Goal: Task Accomplishment & Management: Complete application form

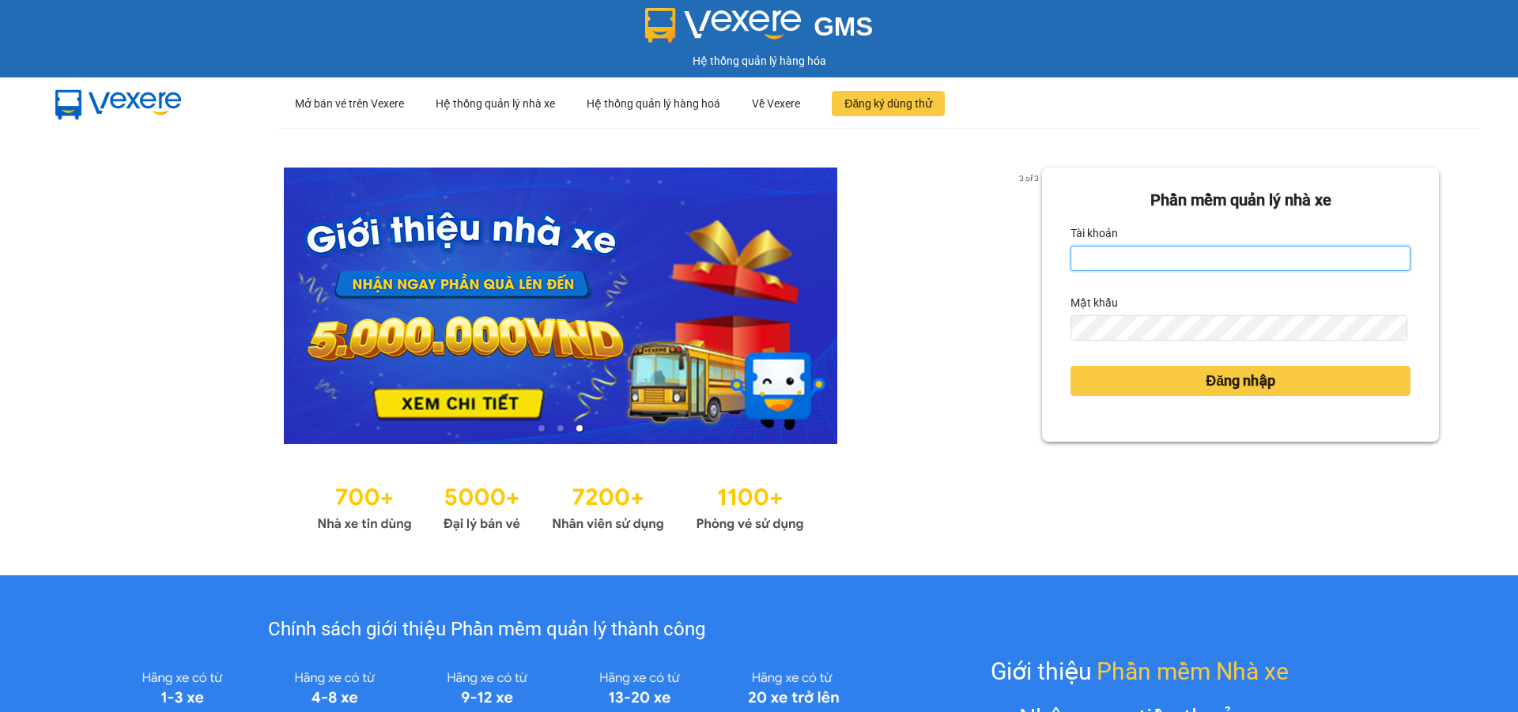
type input "ptha.hhg"
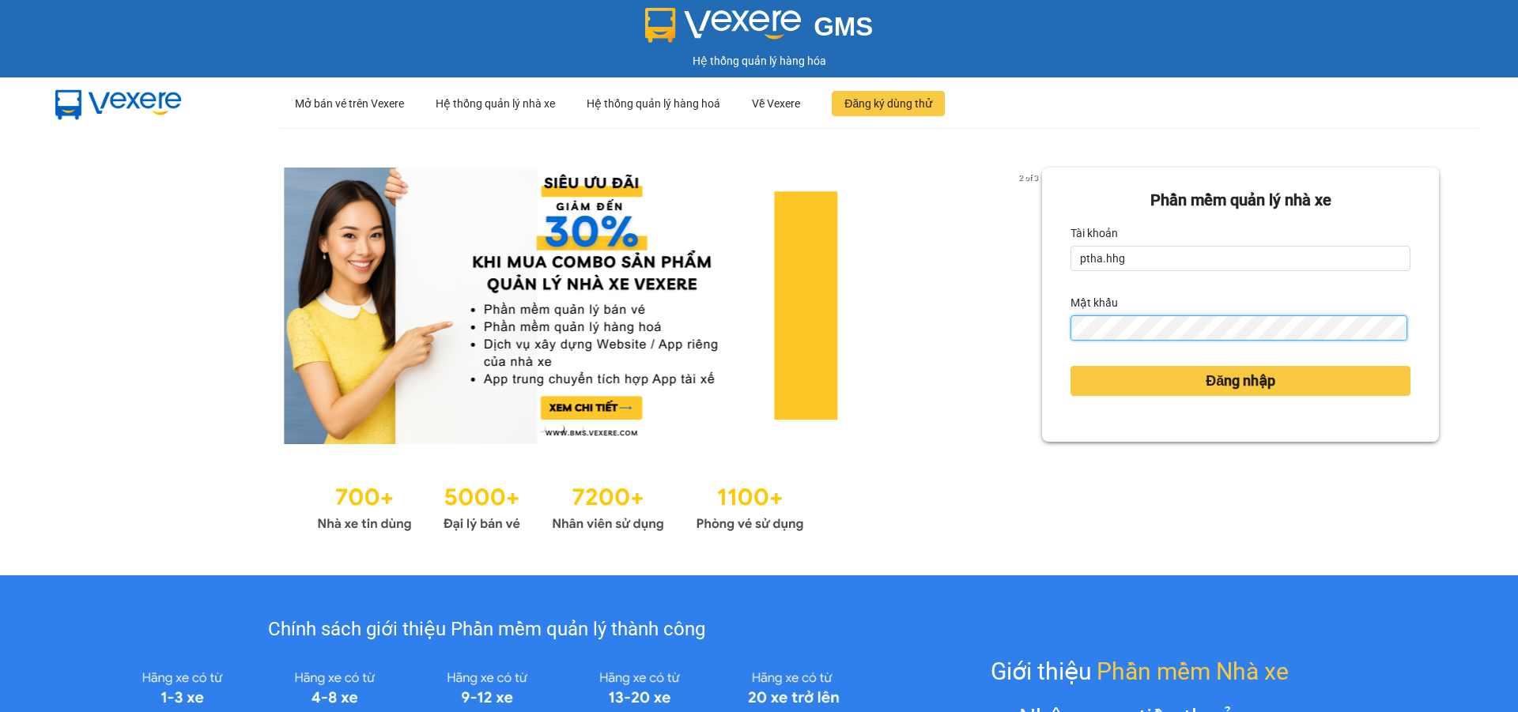
click at [1070, 366] on button "Đăng nhập" at bounding box center [1240, 381] width 340 height 30
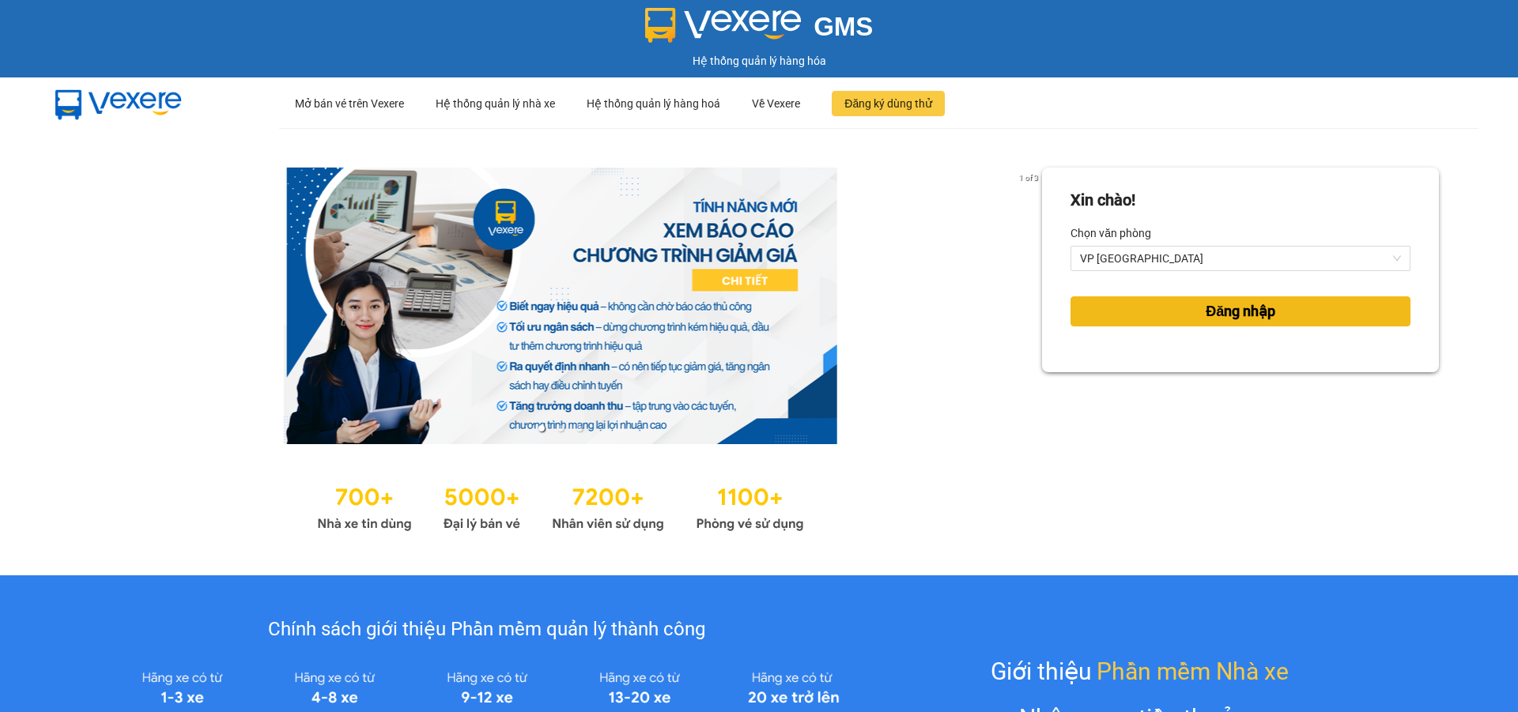
click at [1258, 314] on span "Đăng nhập" at bounding box center [1241, 311] width 70 height 22
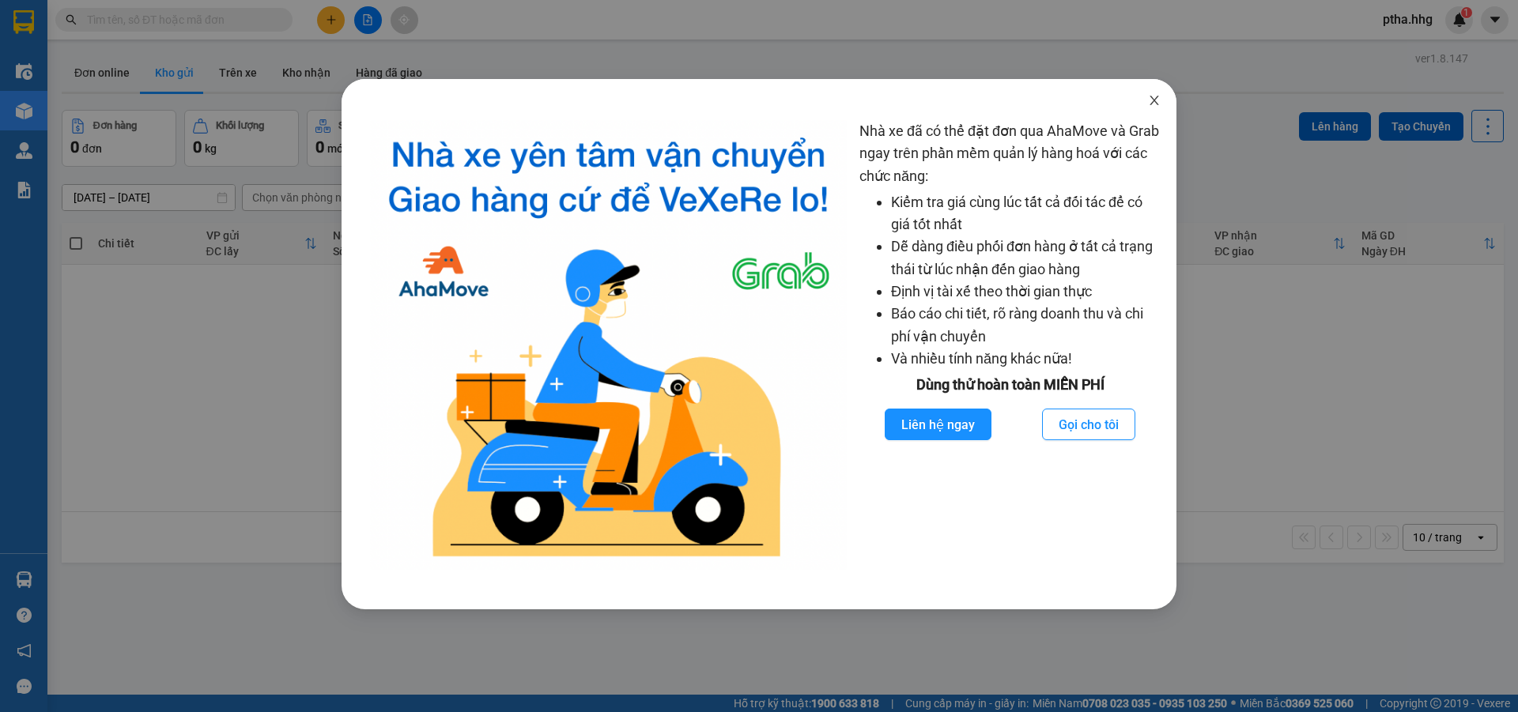
click at [1154, 95] on icon "close" at bounding box center [1154, 100] width 13 height 13
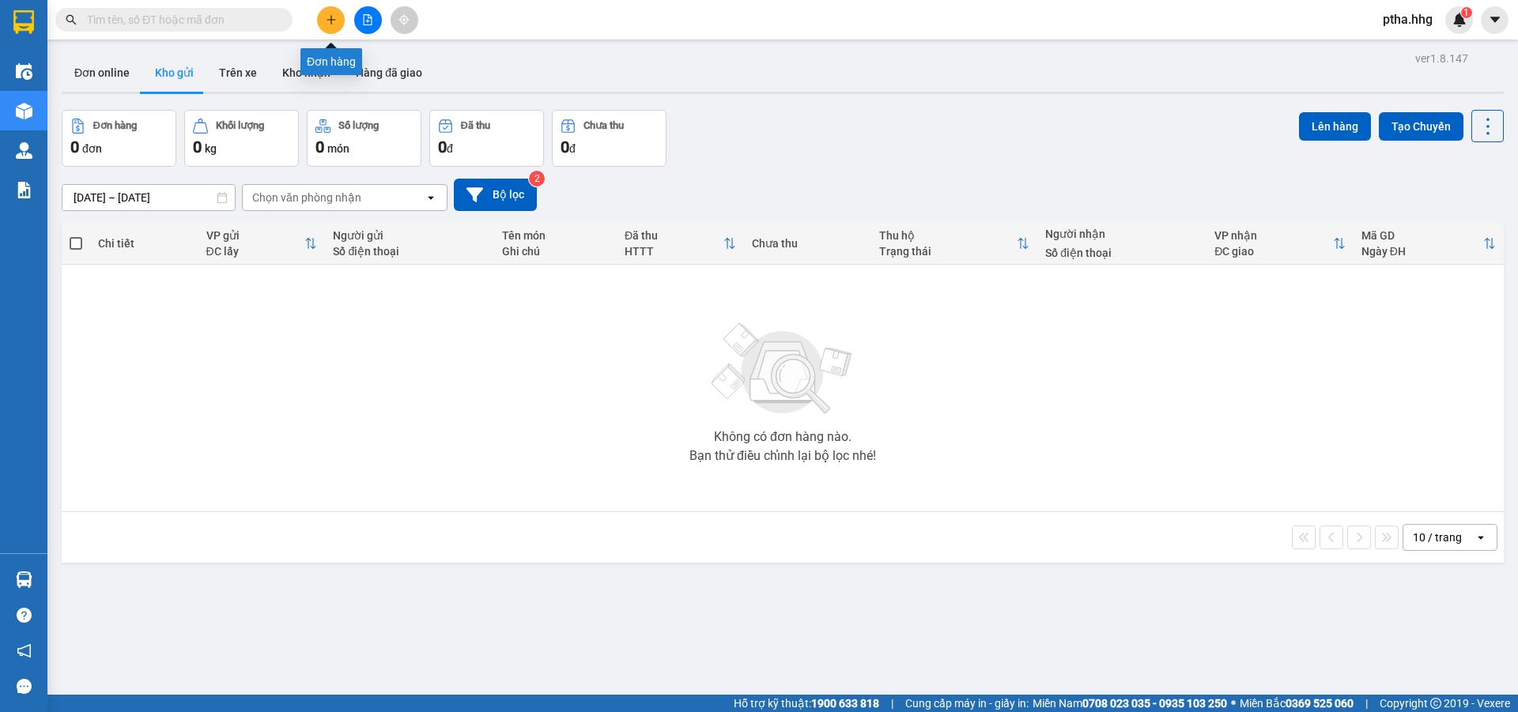
click at [340, 24] on button at bounding box center [331, 20] width 28 height 28
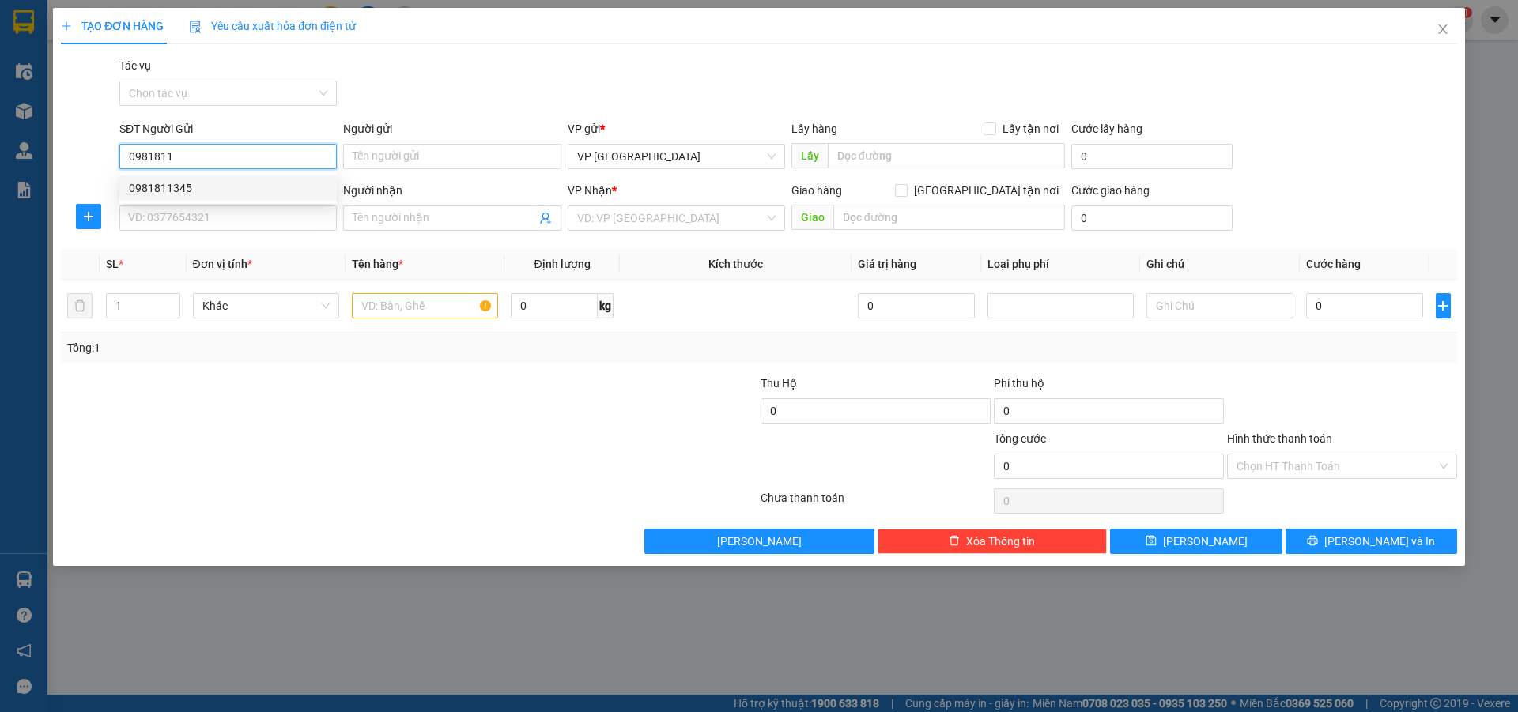
click at [181, 191] on div "0981811345" at bounding box center [228, 187] width 198 height 17
type input "0981811345"
click at [179, 216] on input "SĐT Người Nhận" at bounding box center [227, 218] width 217 height 25
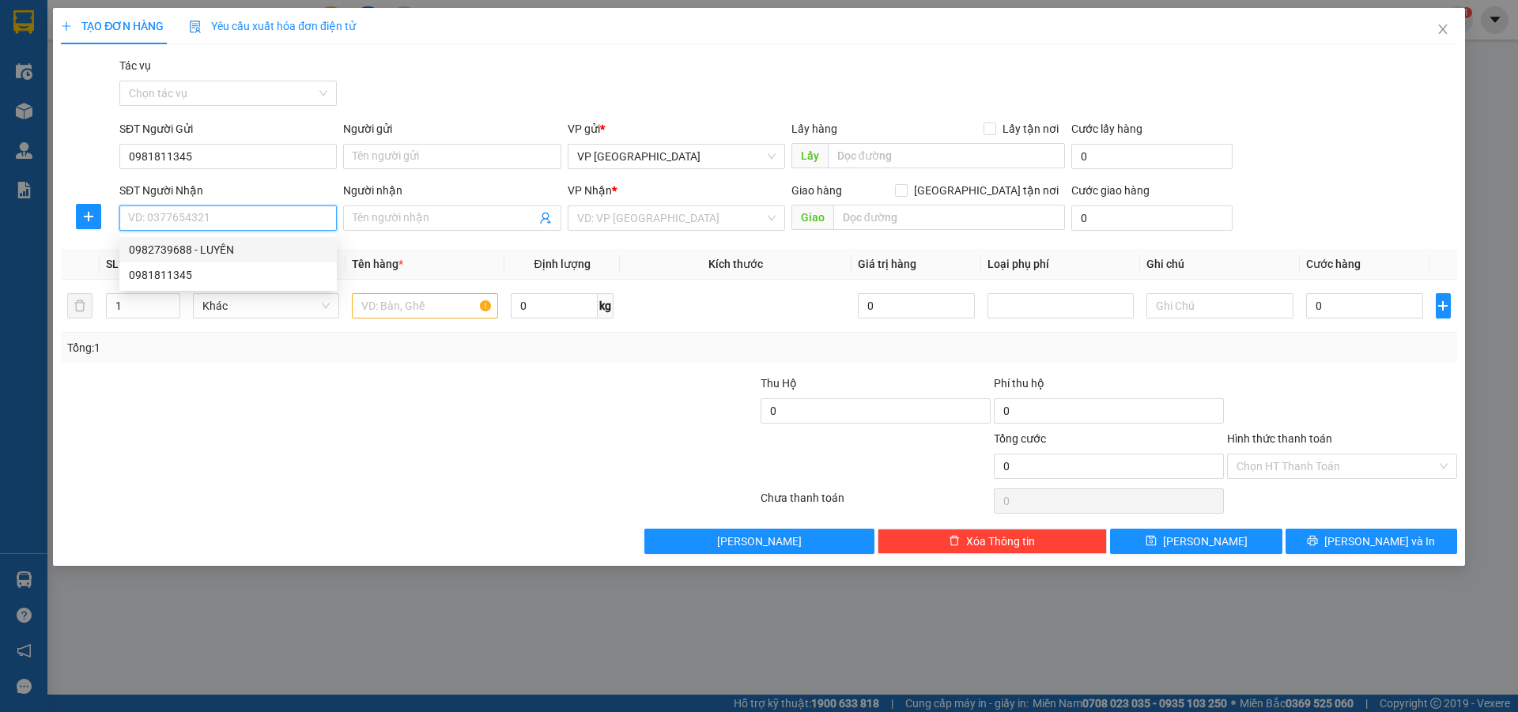
click at [160, 252] on div "0982739688 - LUYẾN" at bounding box center [228, 249] width 198 height 17
type input "0982739688"
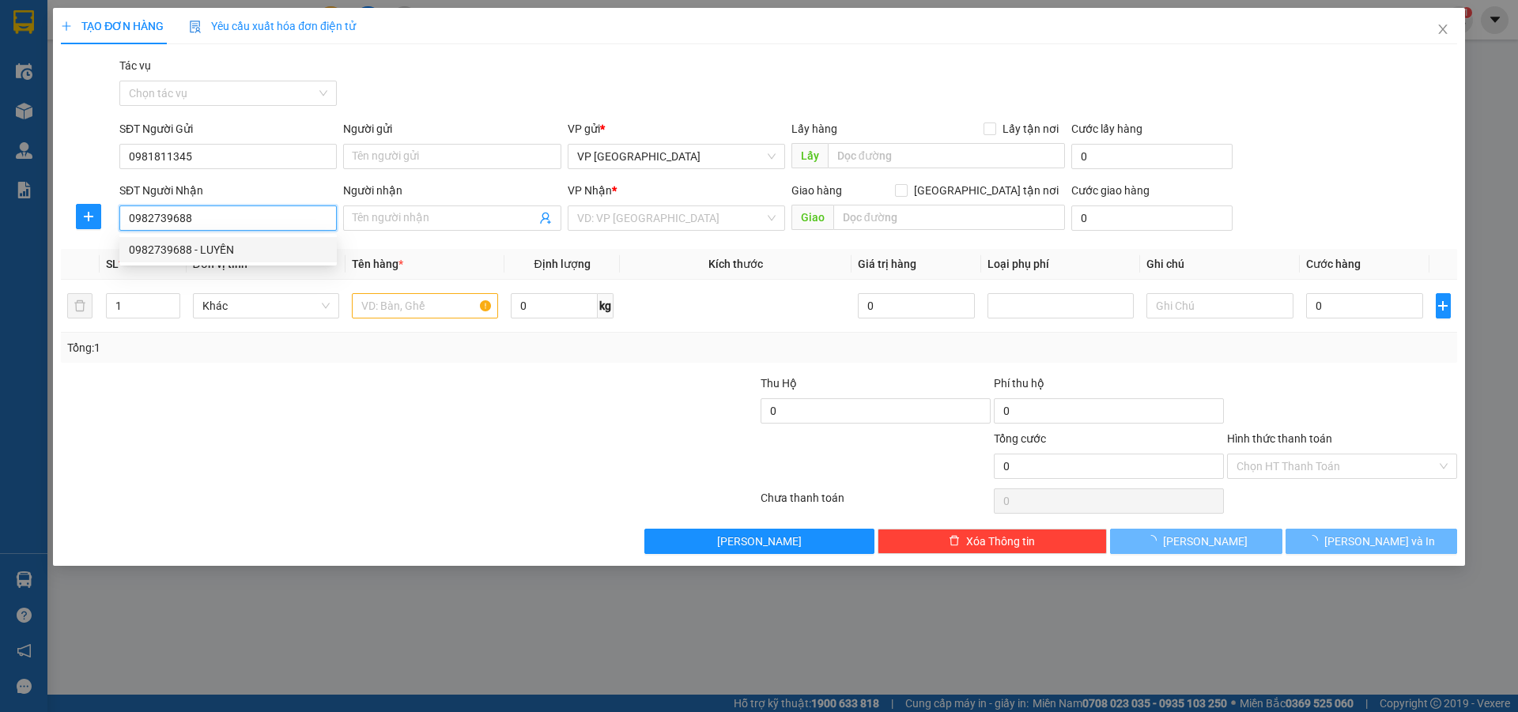
type input "LUYẾN"
type input "[PERSON_NAME],[GEOGRAPHIC_DATA]"
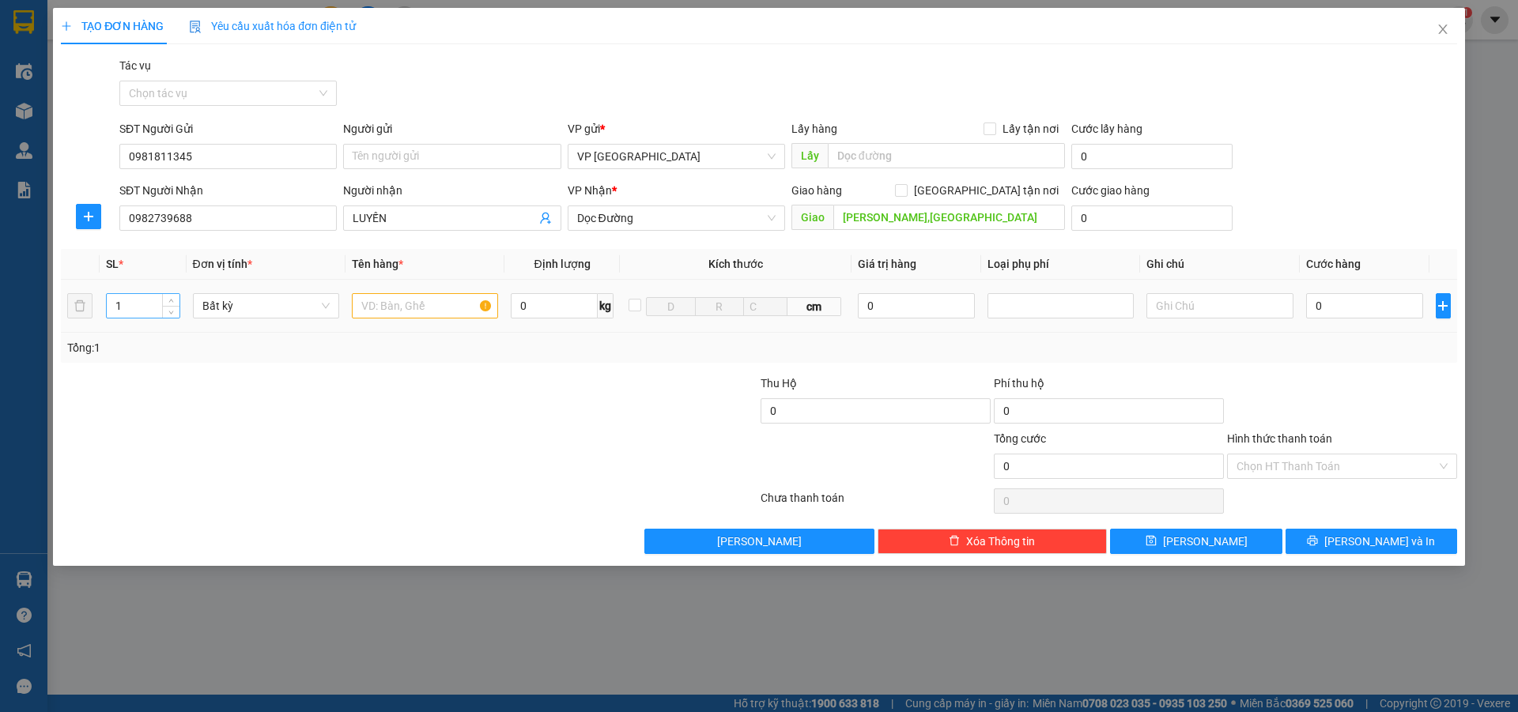
click at [143, 310] on input "1" at bounding box center [143, 306] width 73 height 24
type input "5"
click at [367, 308] on input "text" at bounding box center [425, 305] width 146 height 25
type input "ct"
click at [1337, 301] on input "0" at bounding box center [1365, 305] width 118 height 25
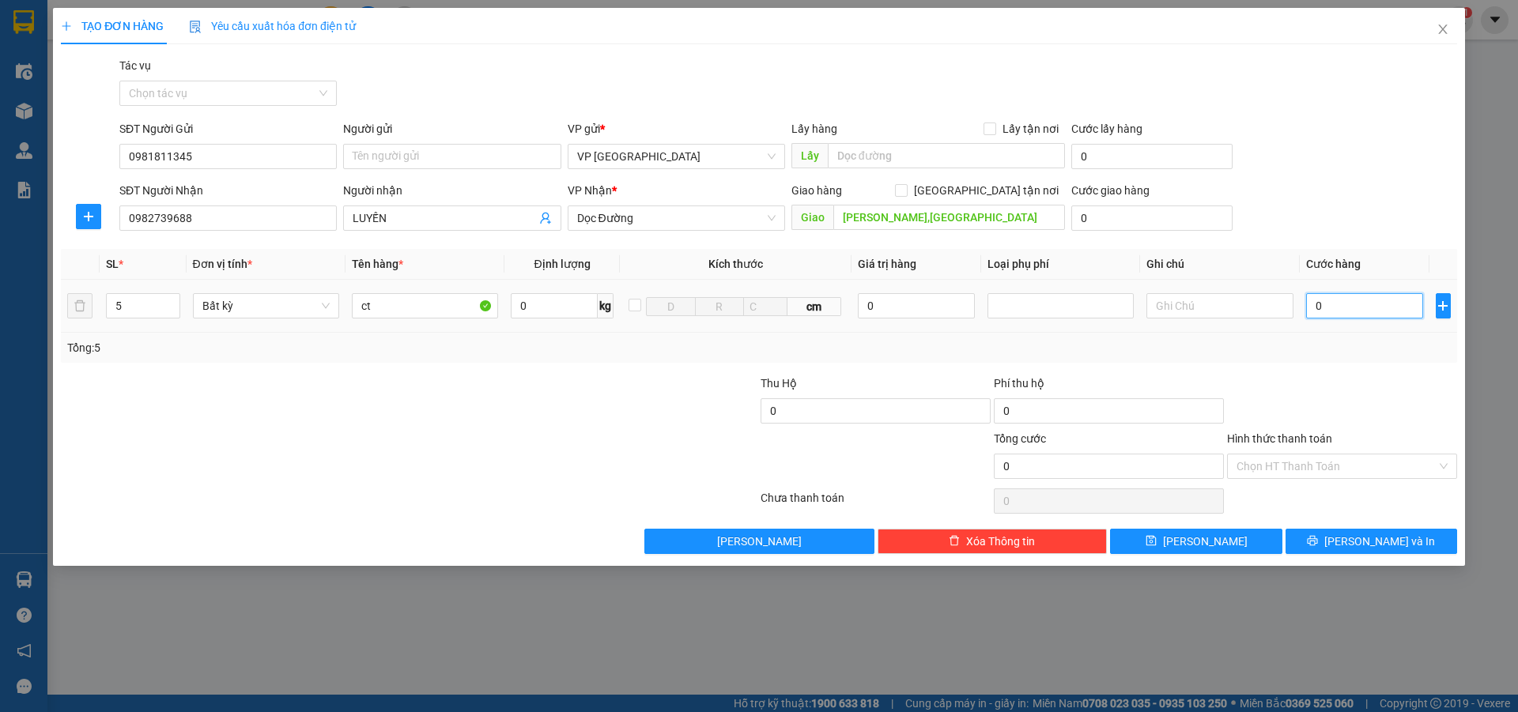
type input "3"
type input "35"
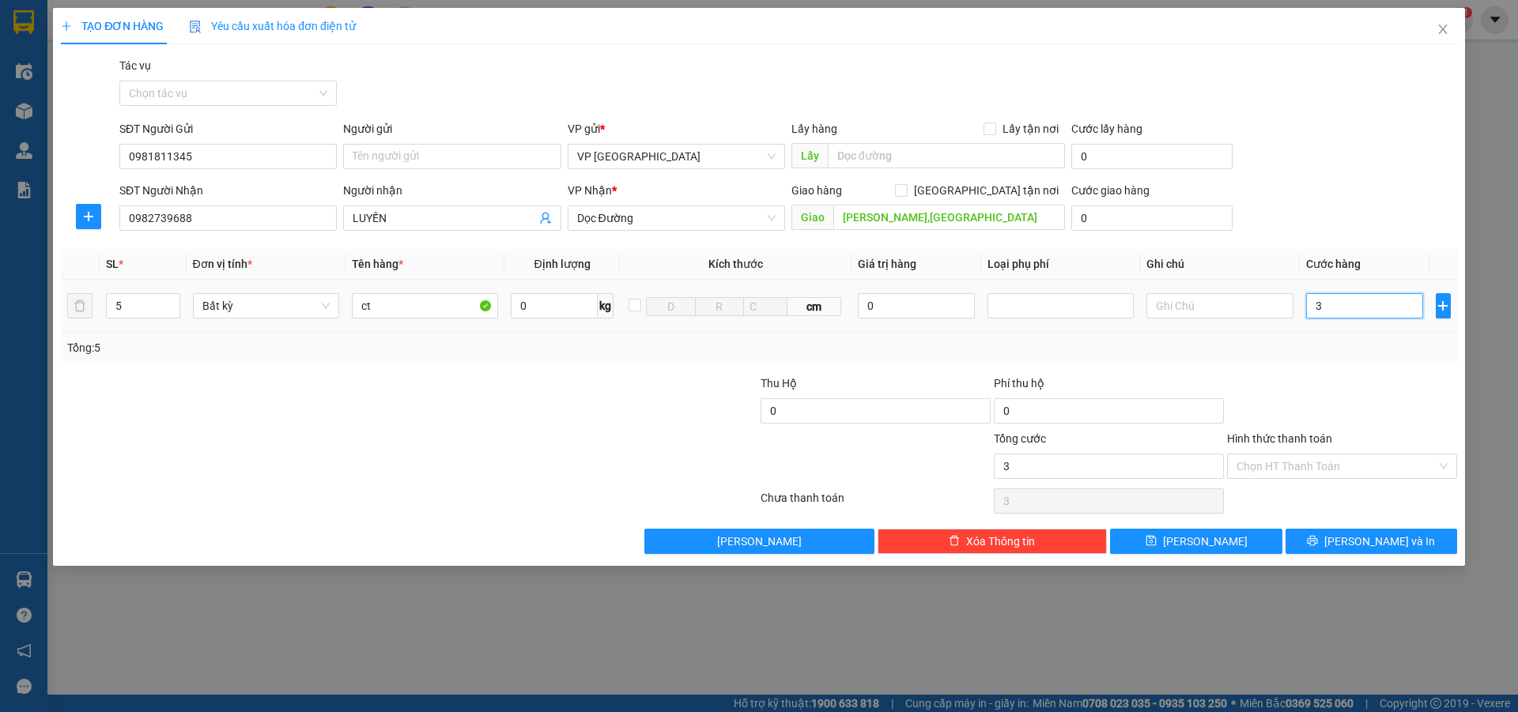
type input "35"
type input "350"
type input "3.500"
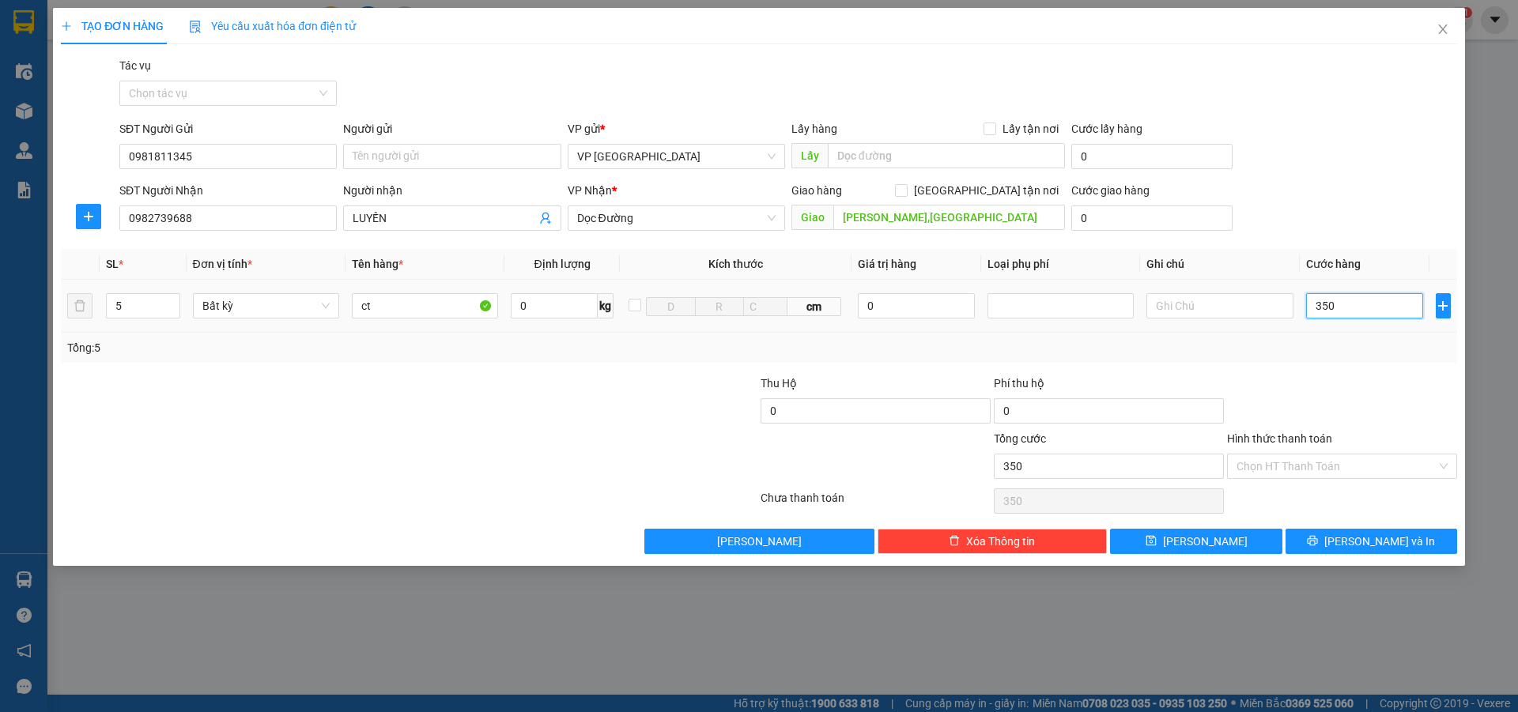
type input "3.500"
type input "35.000"
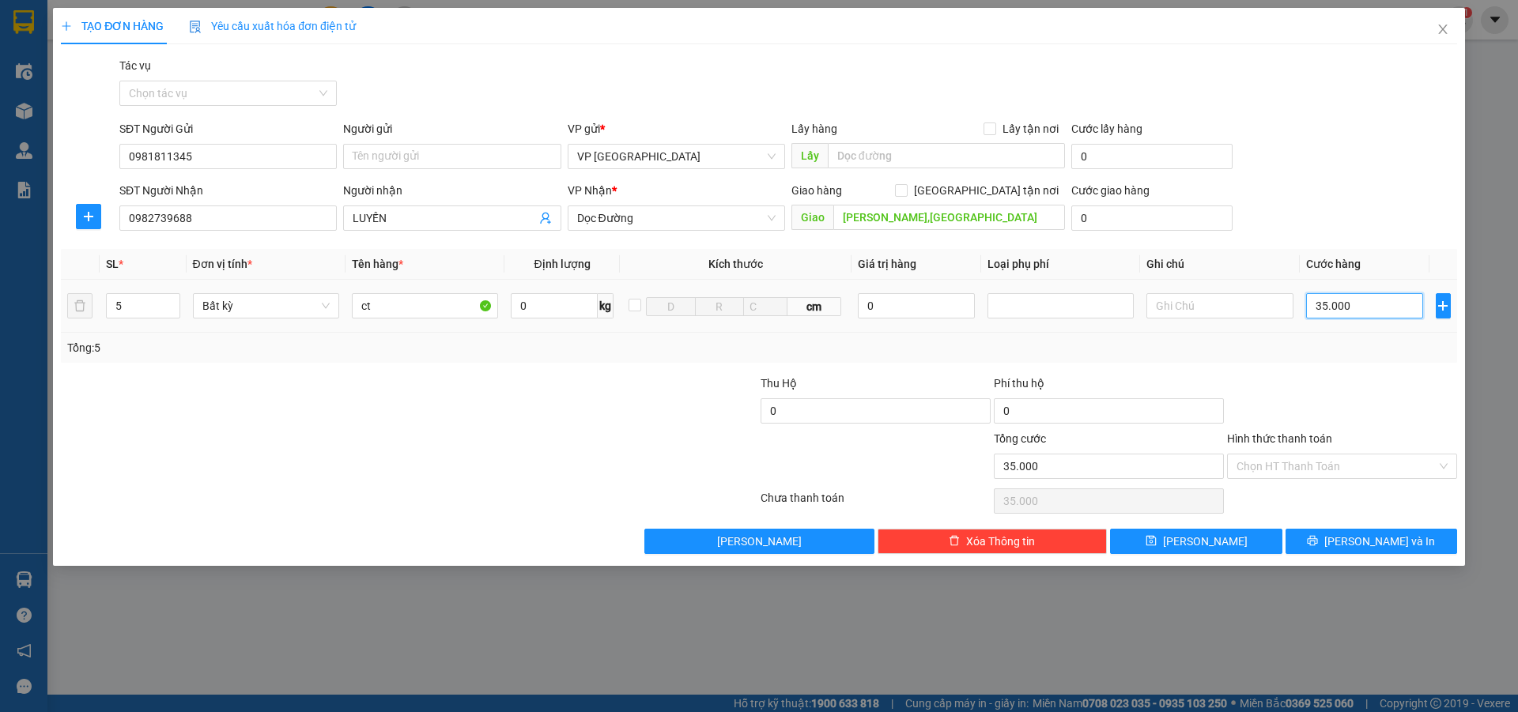
type input "350.000"
click at [1283, 465] on input "Hình thức thanh toán" at bounding box center [1336, 467] width 200 height 24
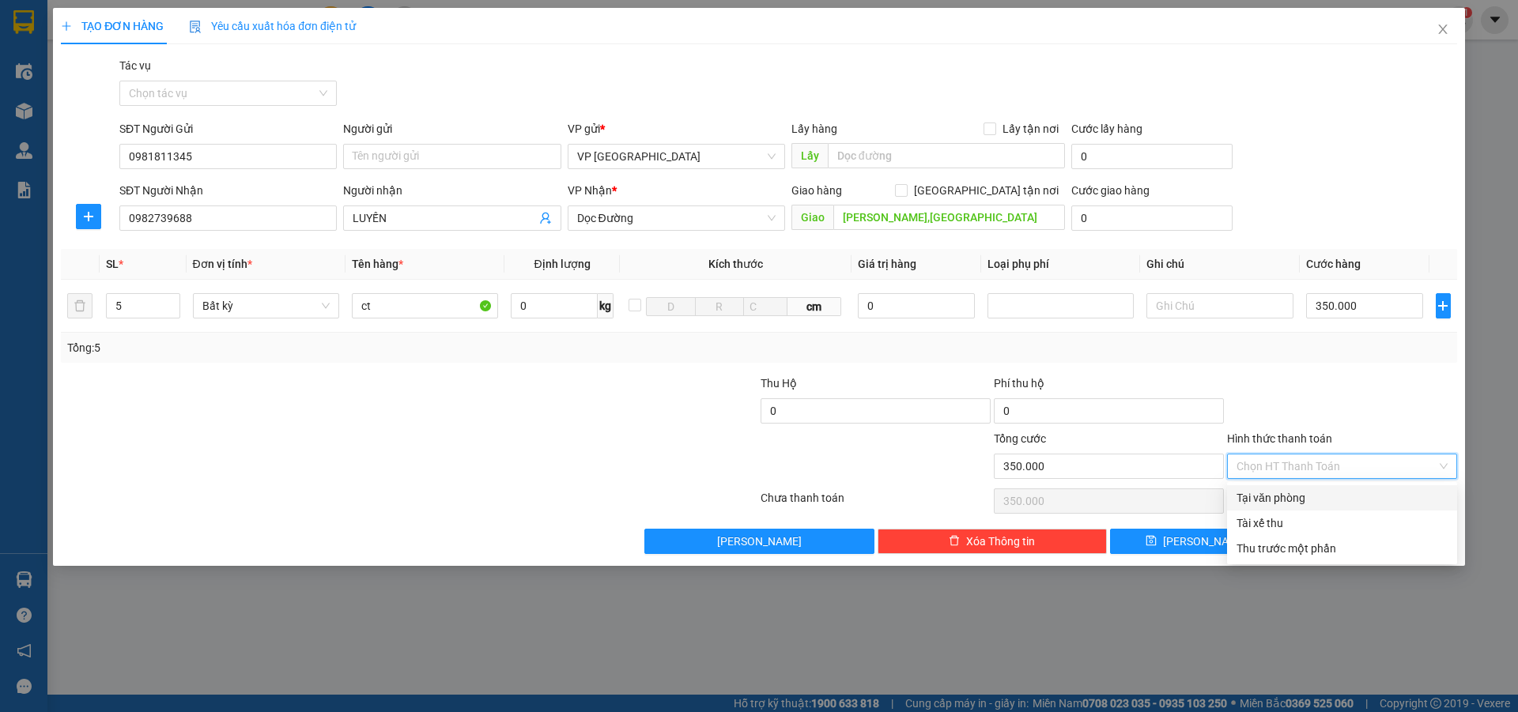
click at [1287, 493] on div "Tại văn phòng" at bounding box center [1341, 497] width 211 height 17
type input "0"
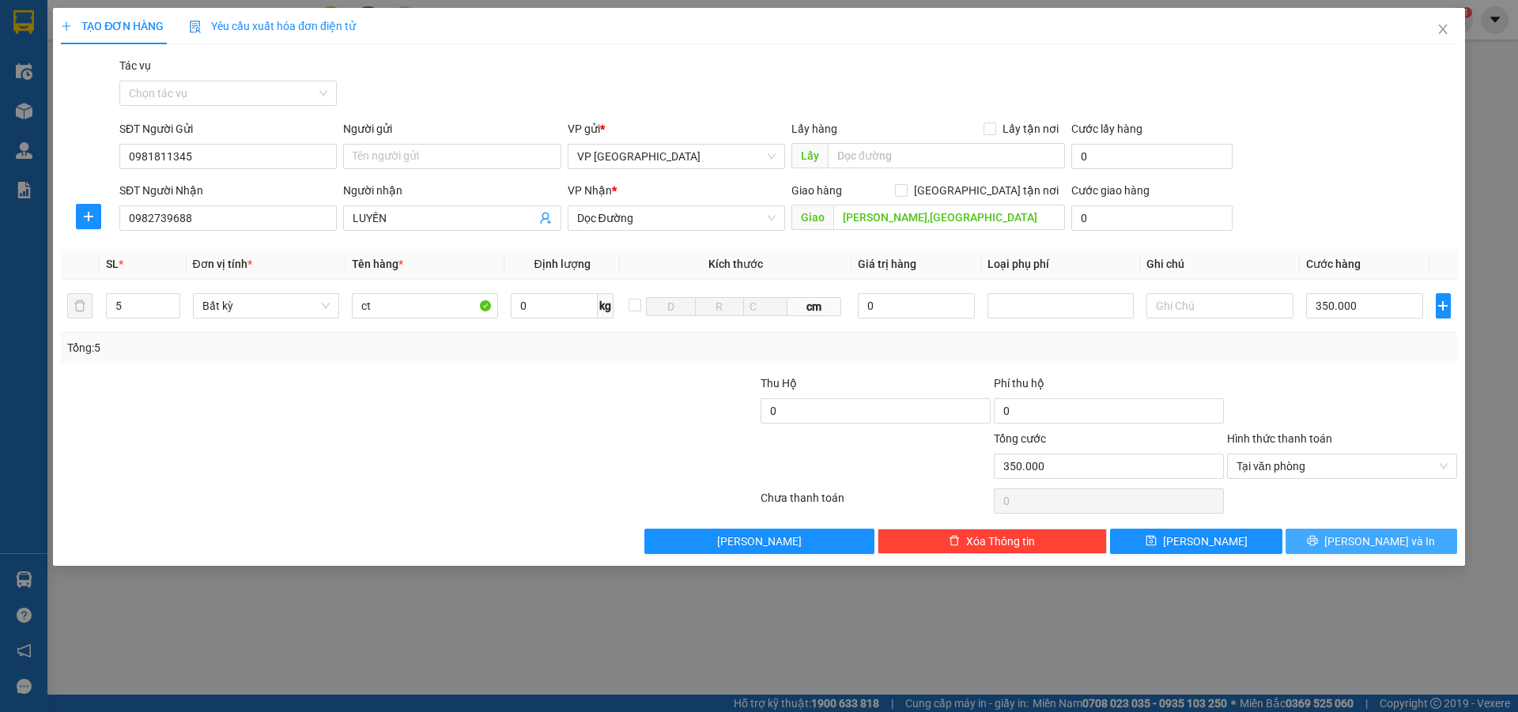
click at [1349, 549] on button "[PERSON_NAME] và In" at bounding box center [1371, 541] width 172 height 25
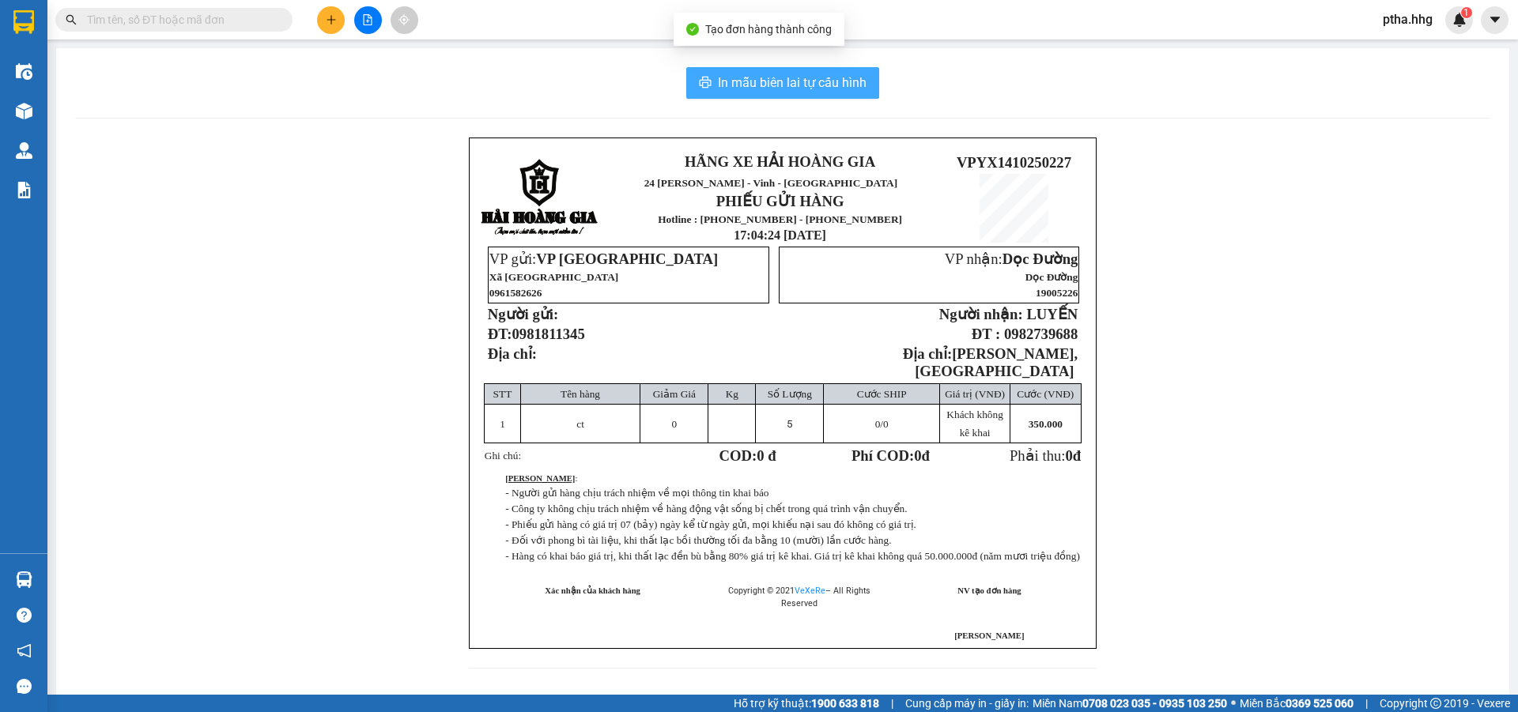
click at [793, 84] on span "In mẫu biên lai tự cấu hình" at bounding box center [792, 83] width 149 height 20
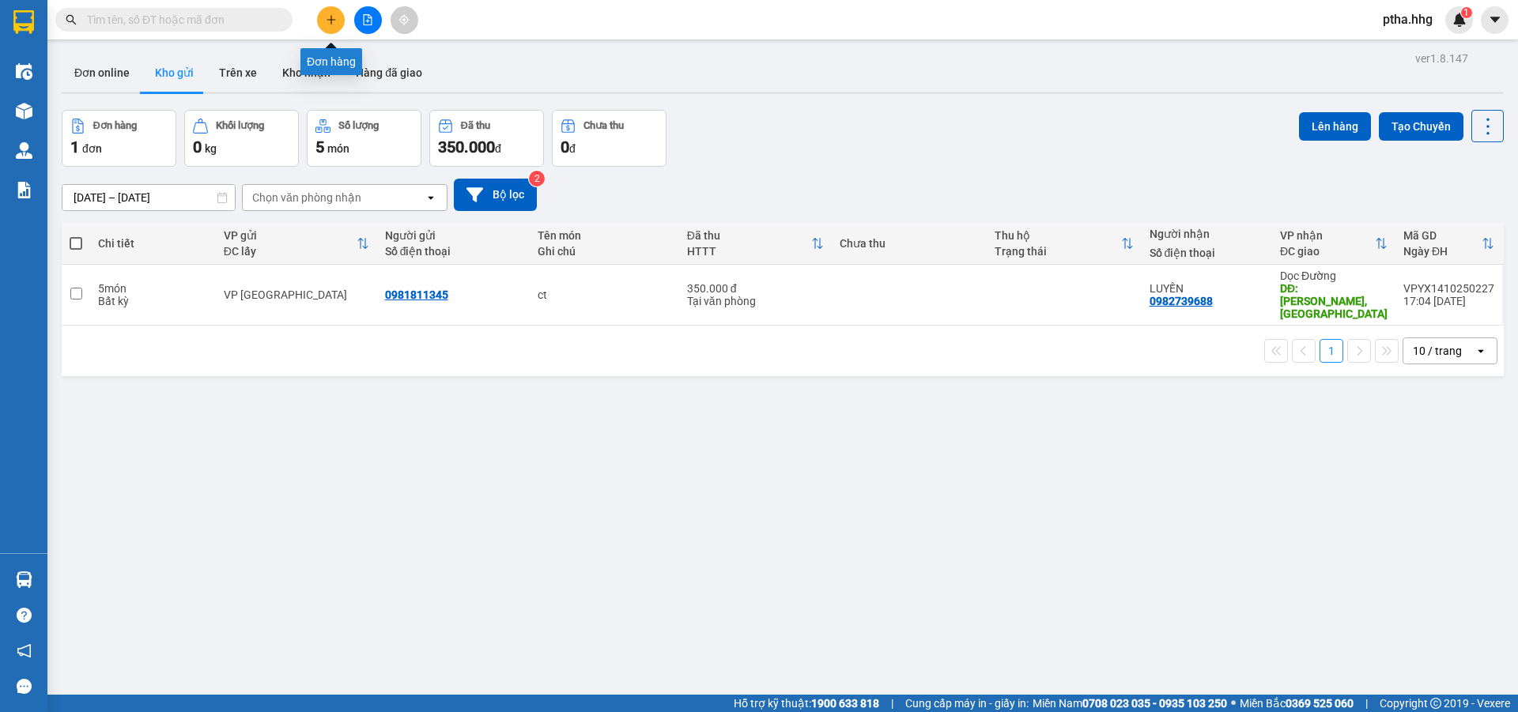
click at [336, 21] on icon "plus" at bounding box center [331, 19] width 11 height 11
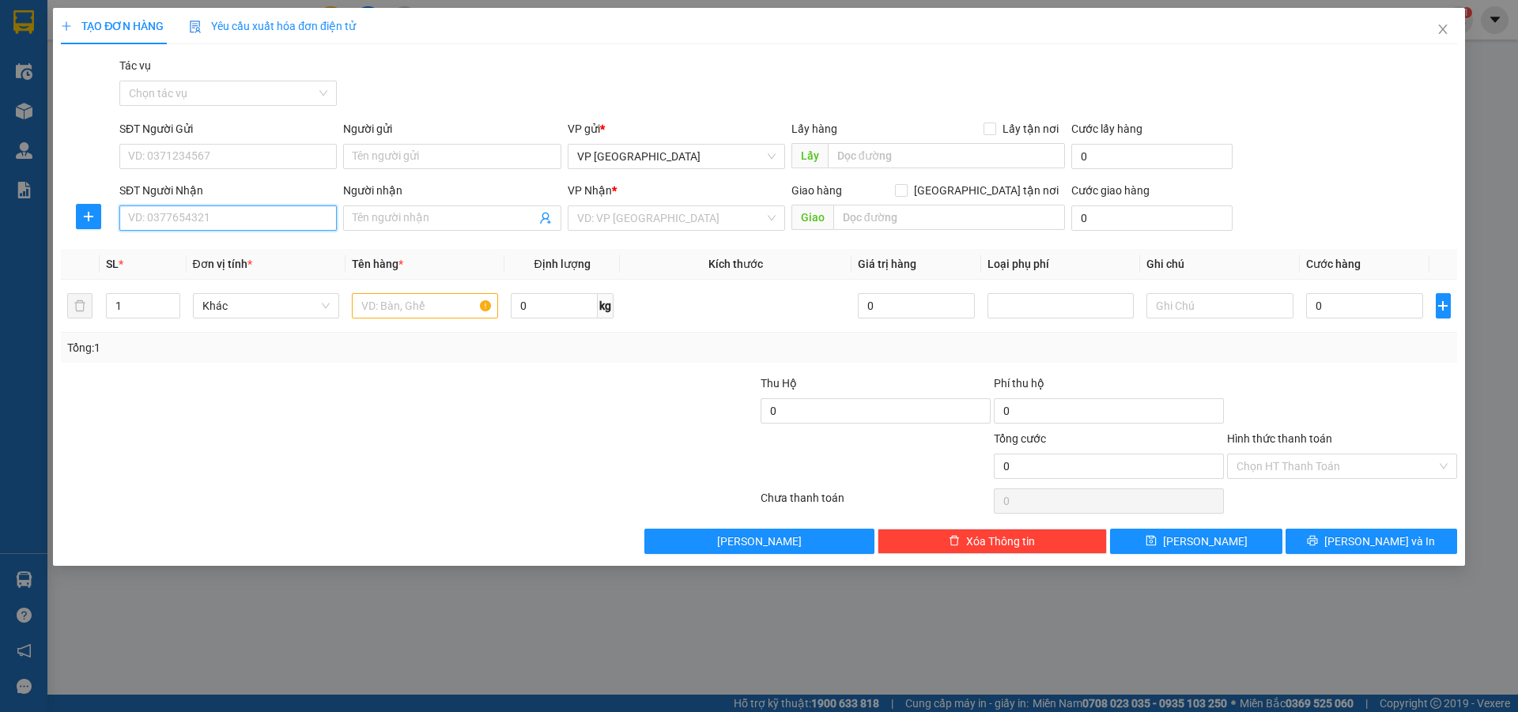
click at [214, 224] on input "SĐT Người Nhận" at bounding box center [227, 218] width 217 height 25
click at [168, 241] on div "0972278493 - [PERSON_NAME]" at bounding box center [228, 249] width 198 height 17
type input "0972278493"
type input "[PERSON_NAME]"
type input "0972278493"
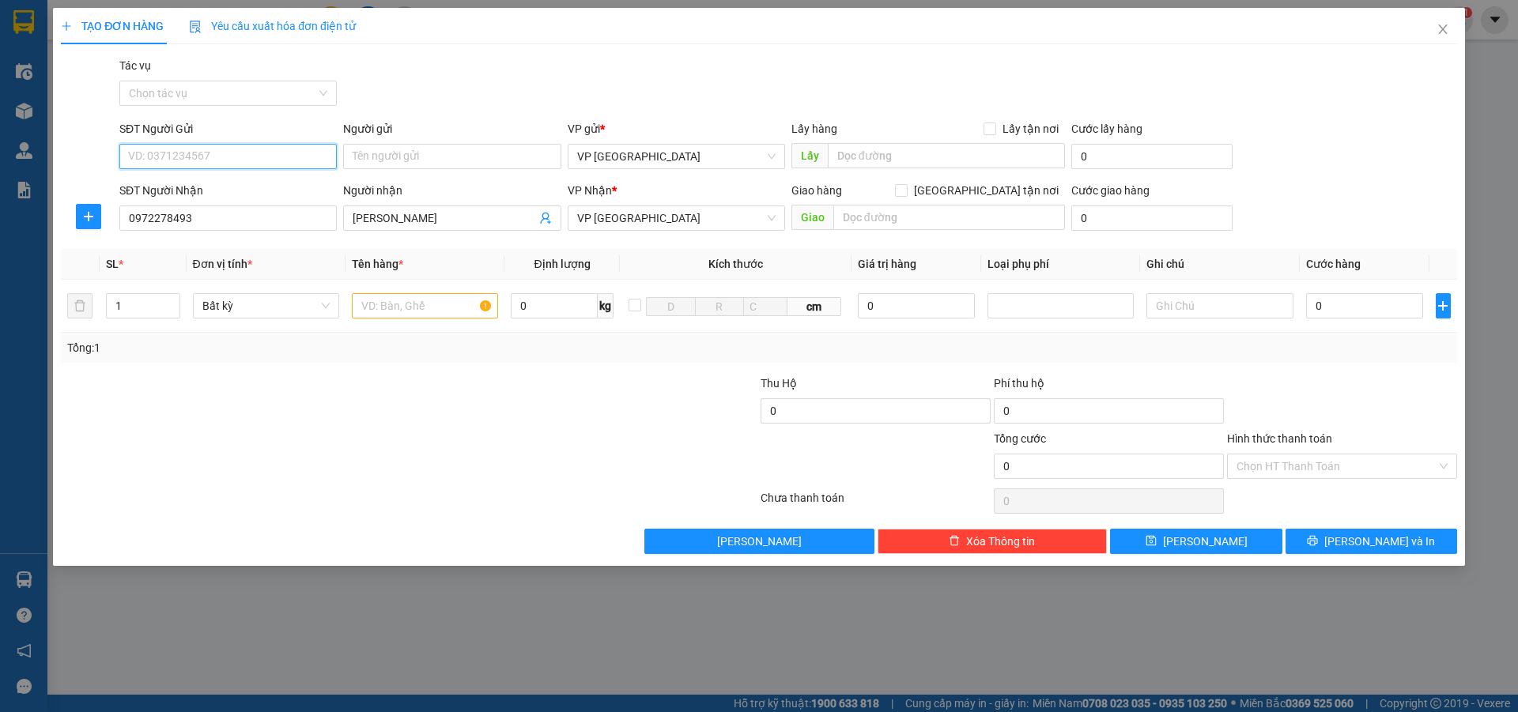
click at [172, 160] on input "SĐT Người Gửi" at bounding box center [227, 156] width 217 height 25
click at [165, 189] on div "0389740529 - Bác Cận" at bounding box center [228, 187] width 198 height 17
type input "0389740529"
type input "Bác Cận"
click at [137, 313] on input "1" at bounding box center [143, 306] width 73 height 24
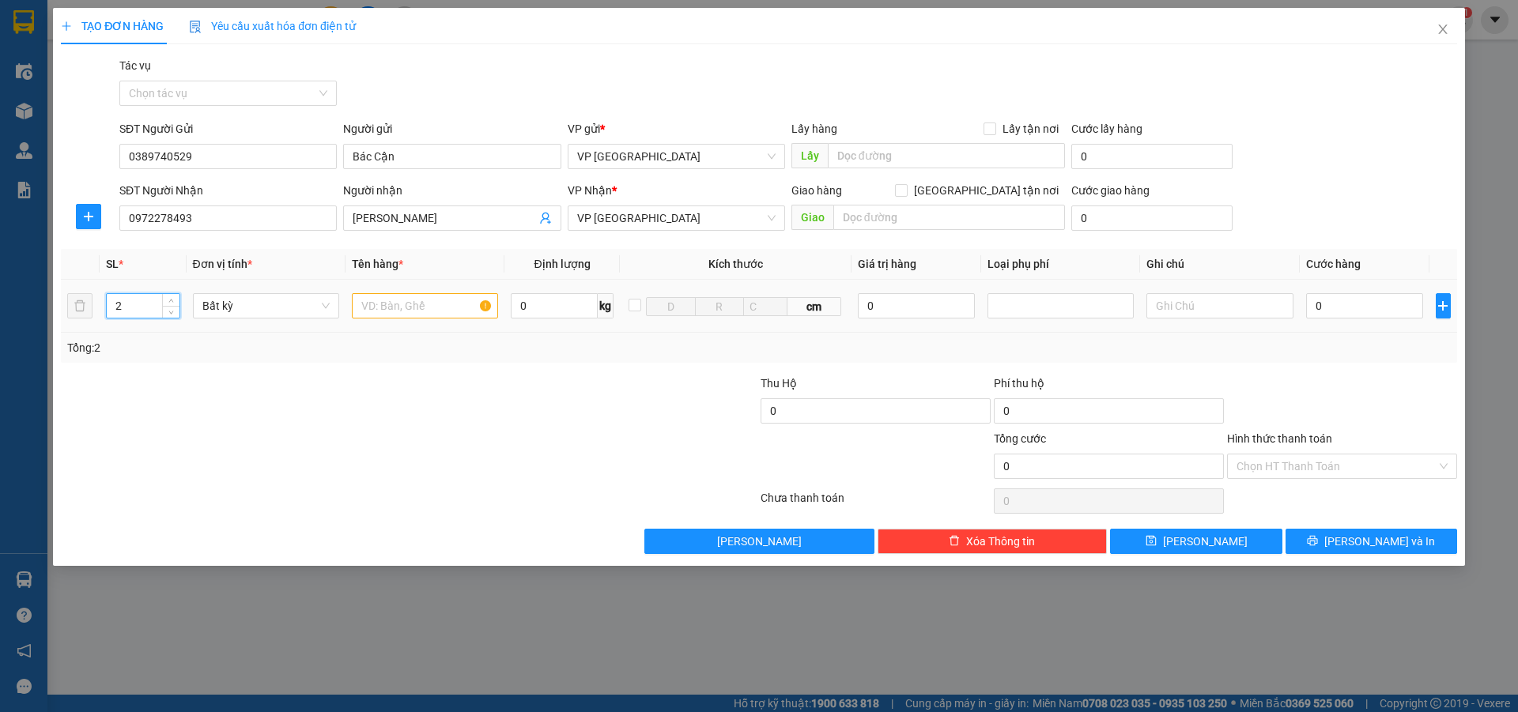
type input "2"
click at [383, 301] on input "text" at bounding box center [425, 305] width 146 height 25
type input "bi"
click at [1318, 301] on input "0" at bounding box center [1365, 305] width 118 height 25
type input "1"
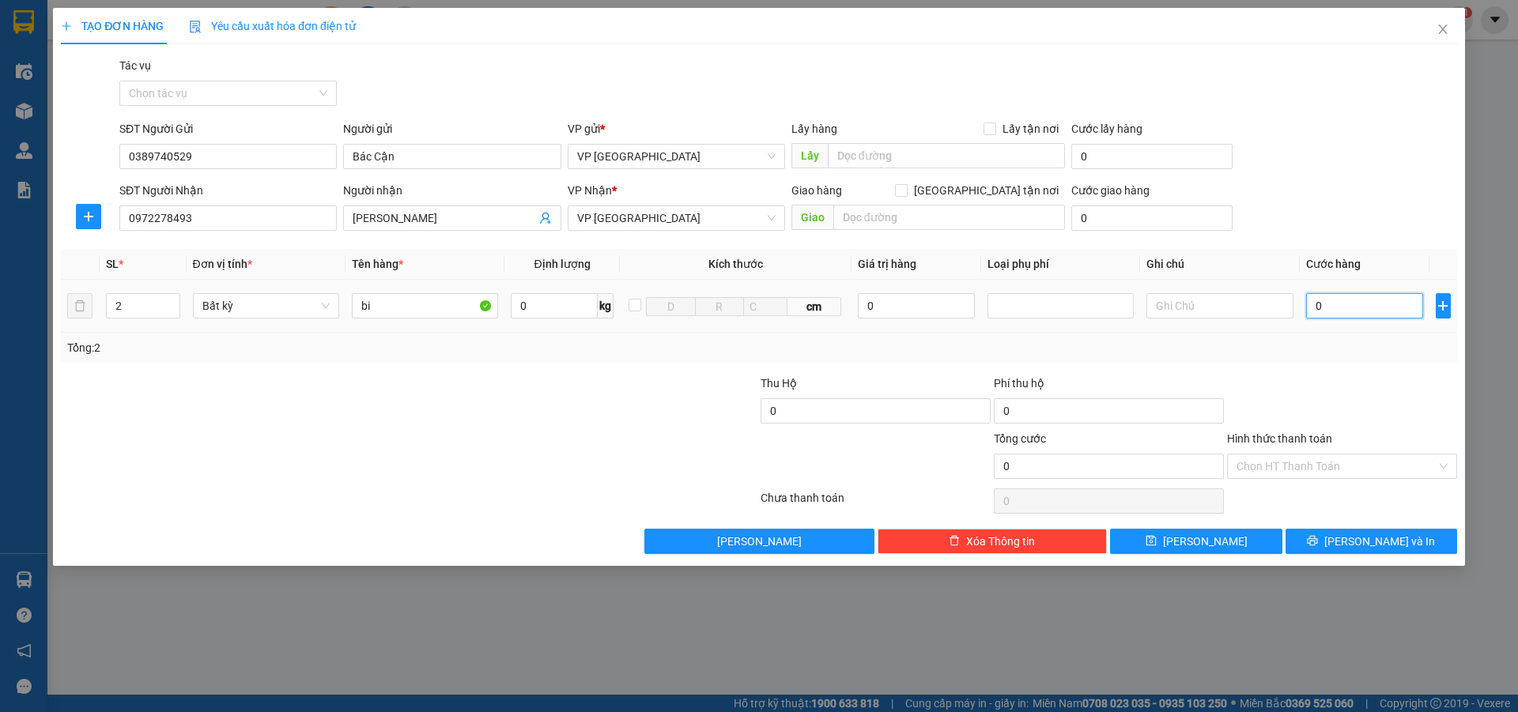
type input "1"
type input "10"
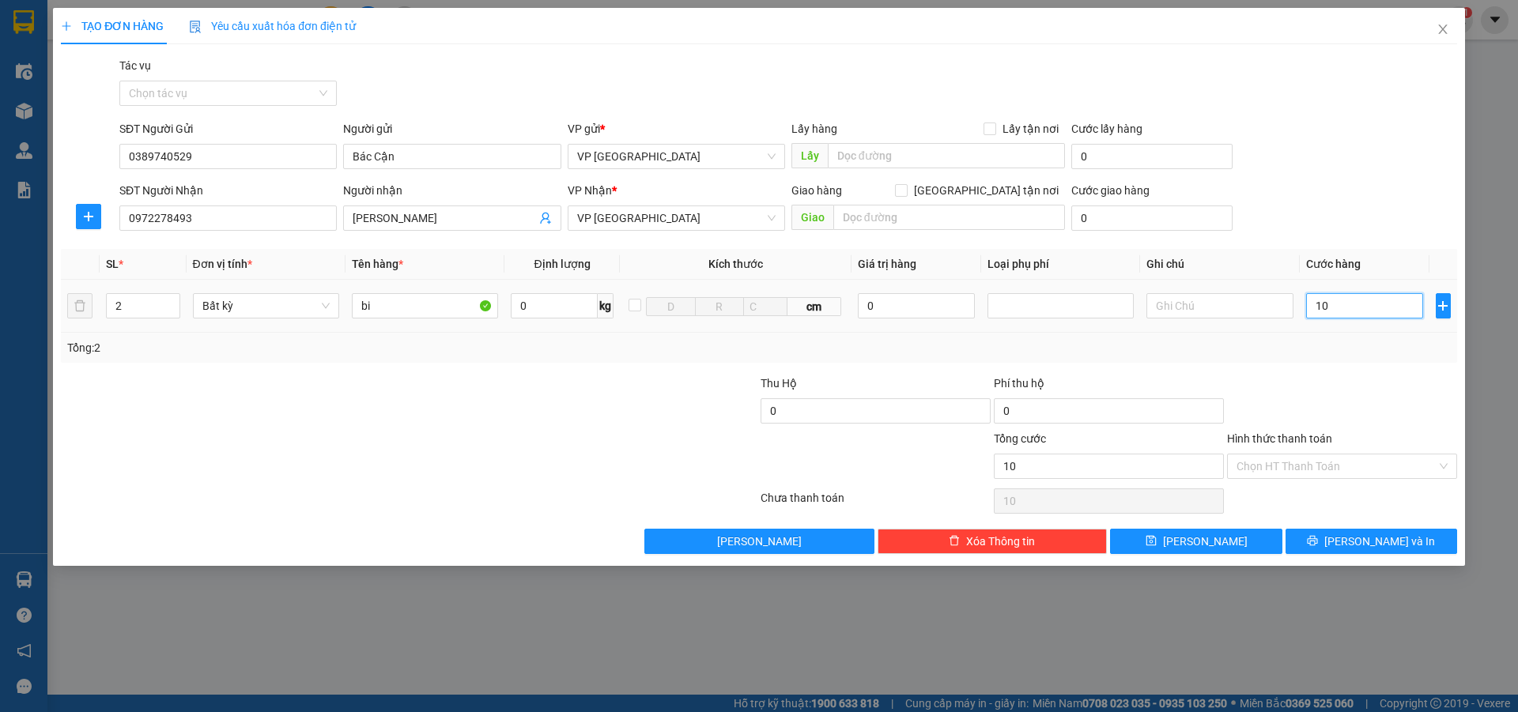
type input "100"
type input "1.000"
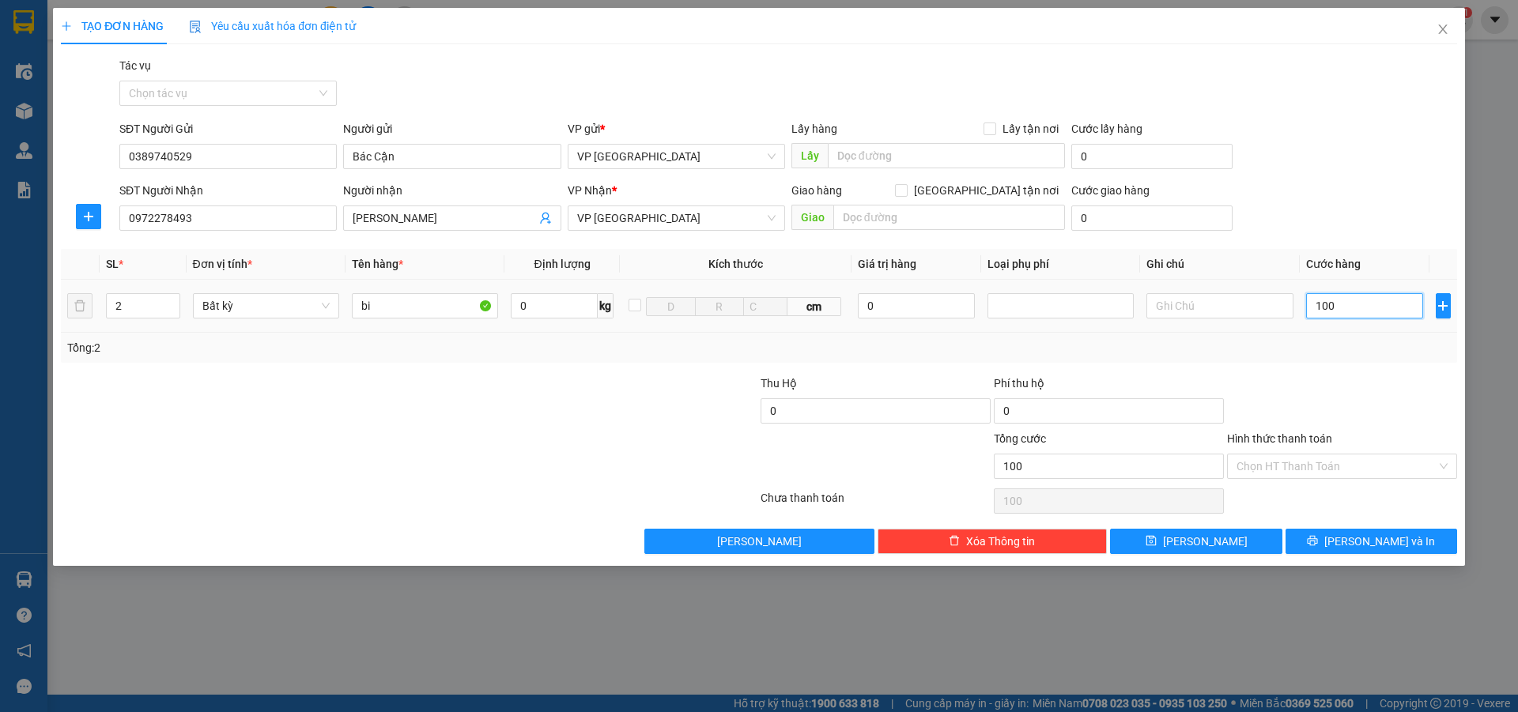
type input "1.000"
type input "10.000"
type input "100.000"
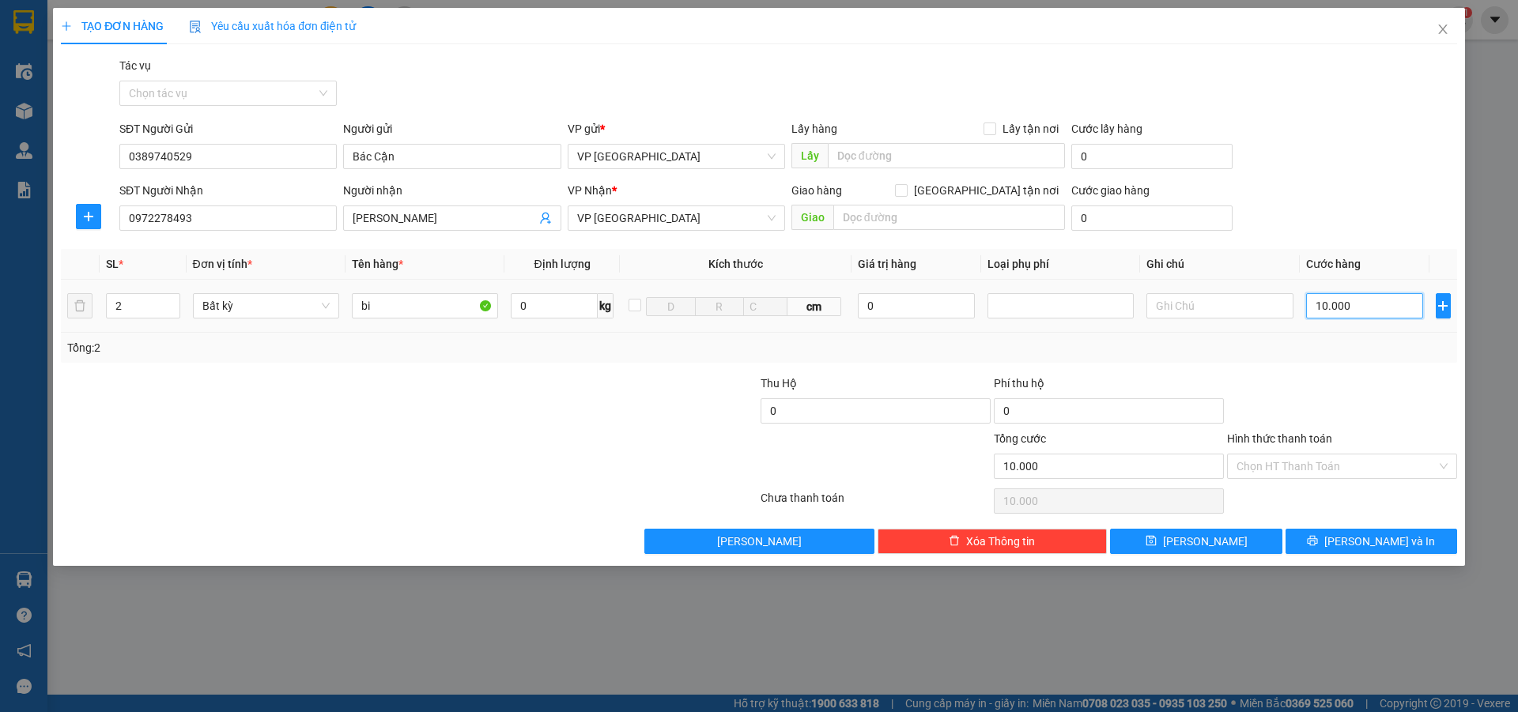
type input "100.000"
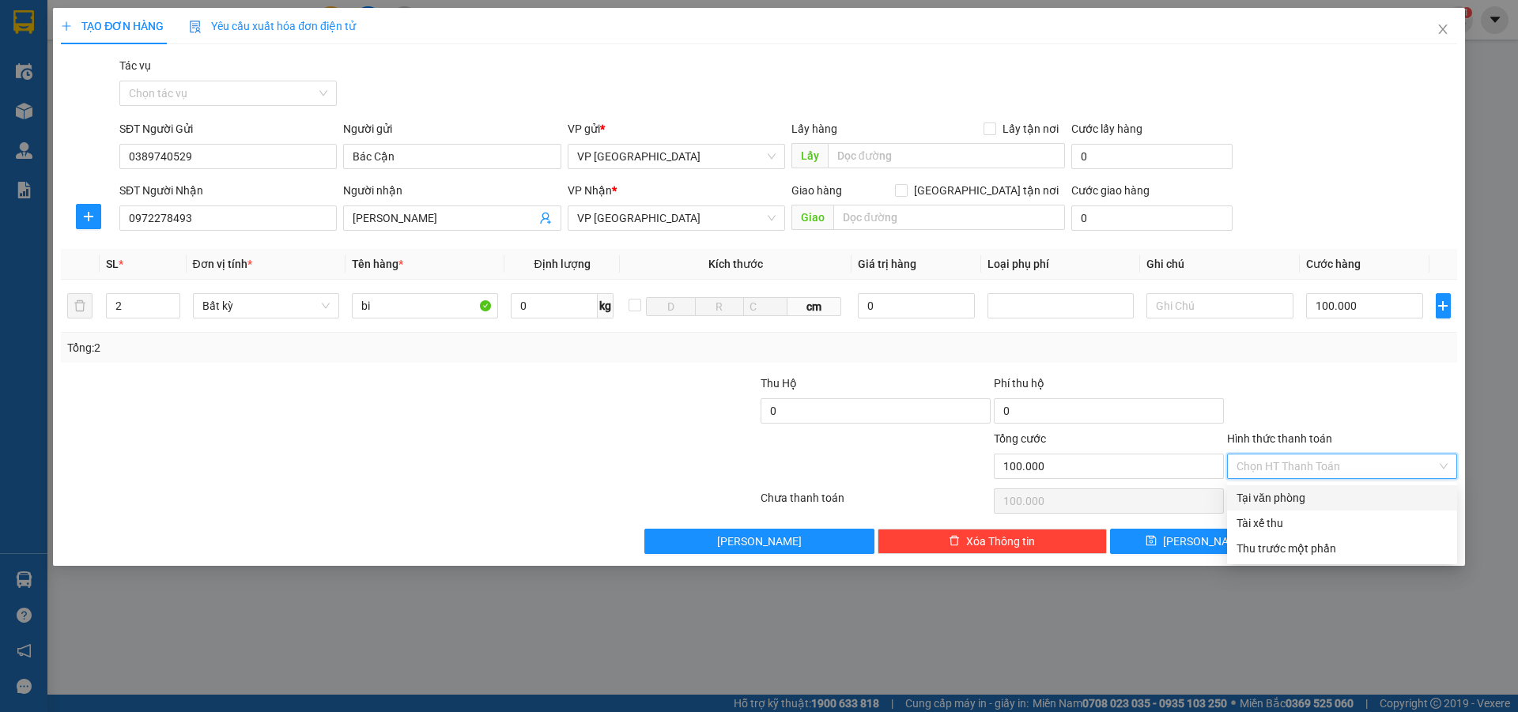
click at [1274, 474] on input "Hình thức thanh toán" at bounding box center [1336, 467] width 200 height 24
click at [1285, 496] on div "Tại văn phòng" at bounding box center [1341, 497] width 211 height 17
type input "0"
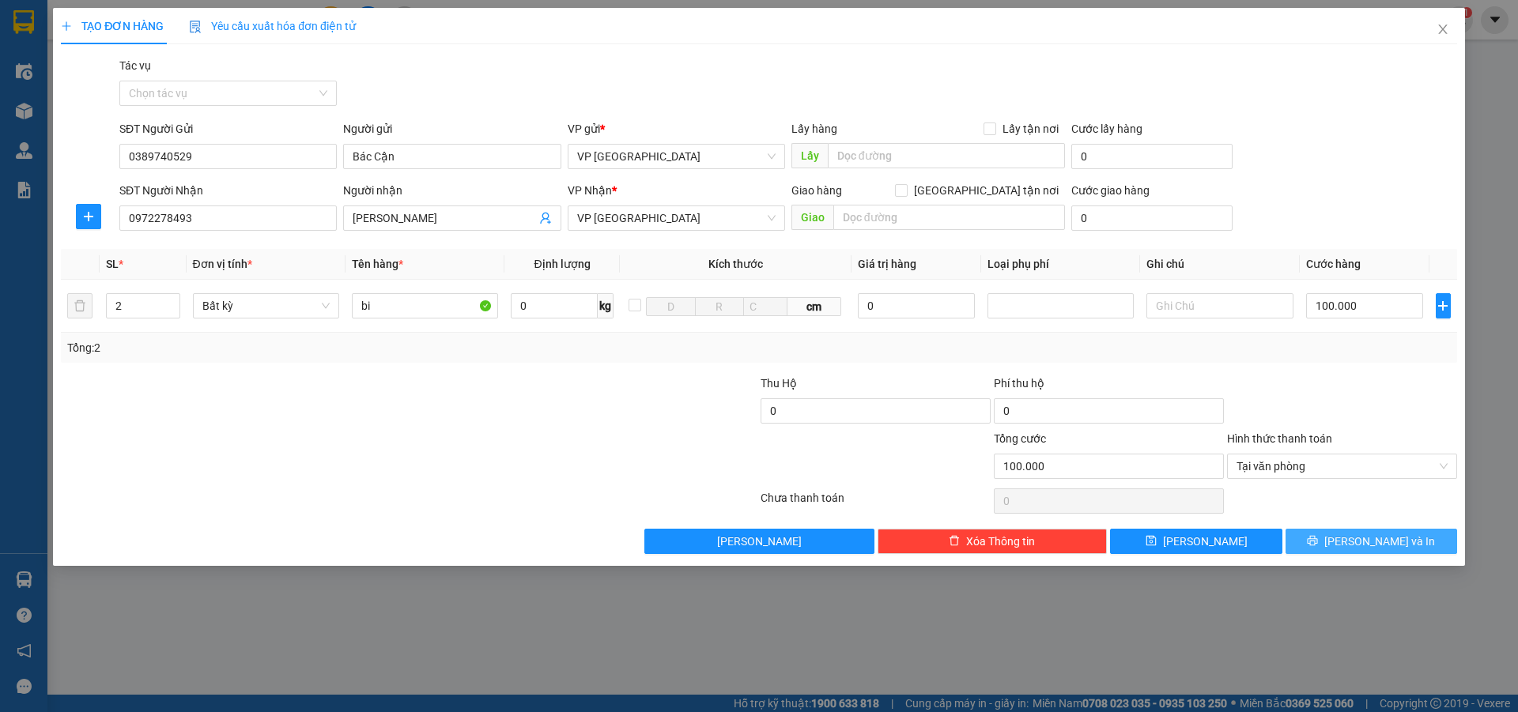
click at [1323, 546] on button "[PERSON_NAME] và In" at bounding box center [1371, 541] width 172 height 25
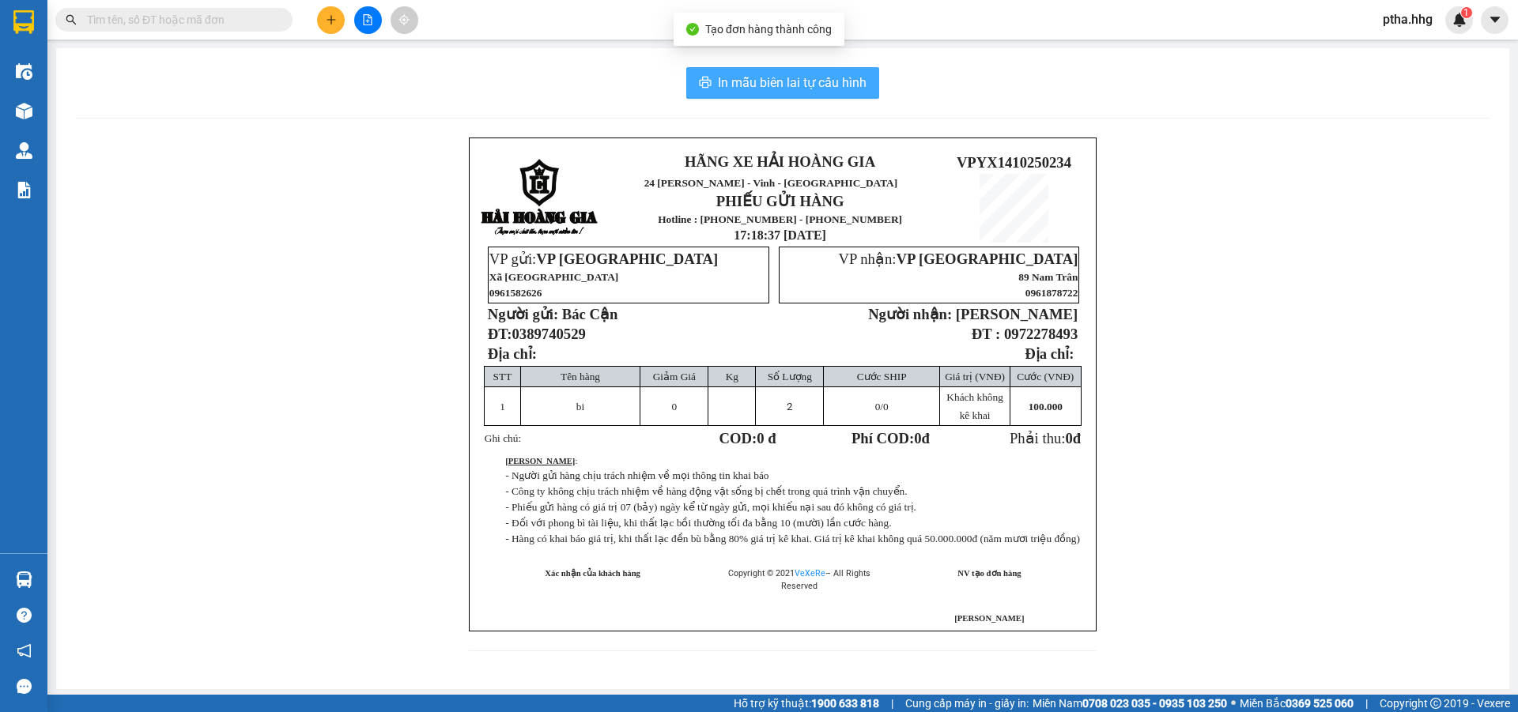
click at [759, 81] on span "In mẫu biên lai tự cấu hình" at bounding box center [792, 83] width 149 height 20
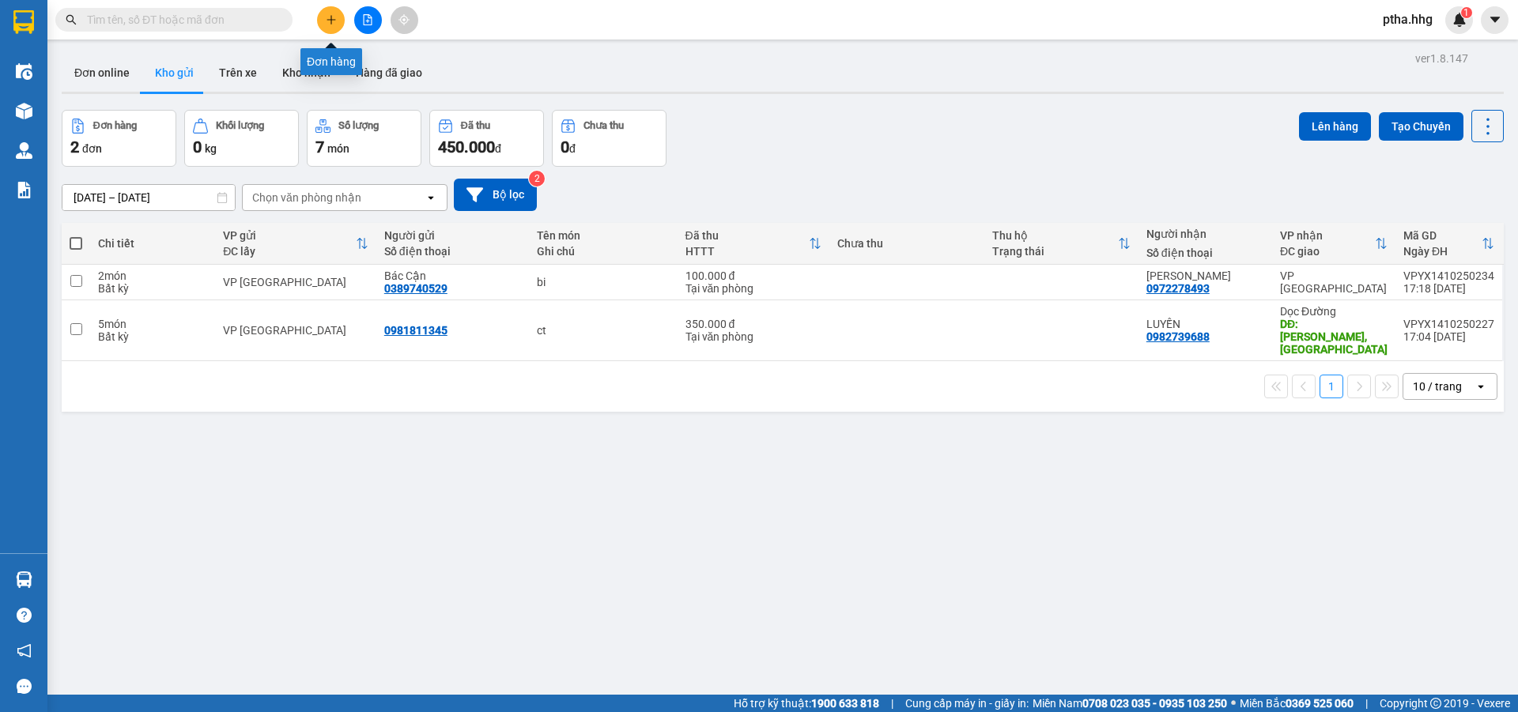
click at [336, 14] on icon "plus" at bounding box center [331, 19] width 11 height 11
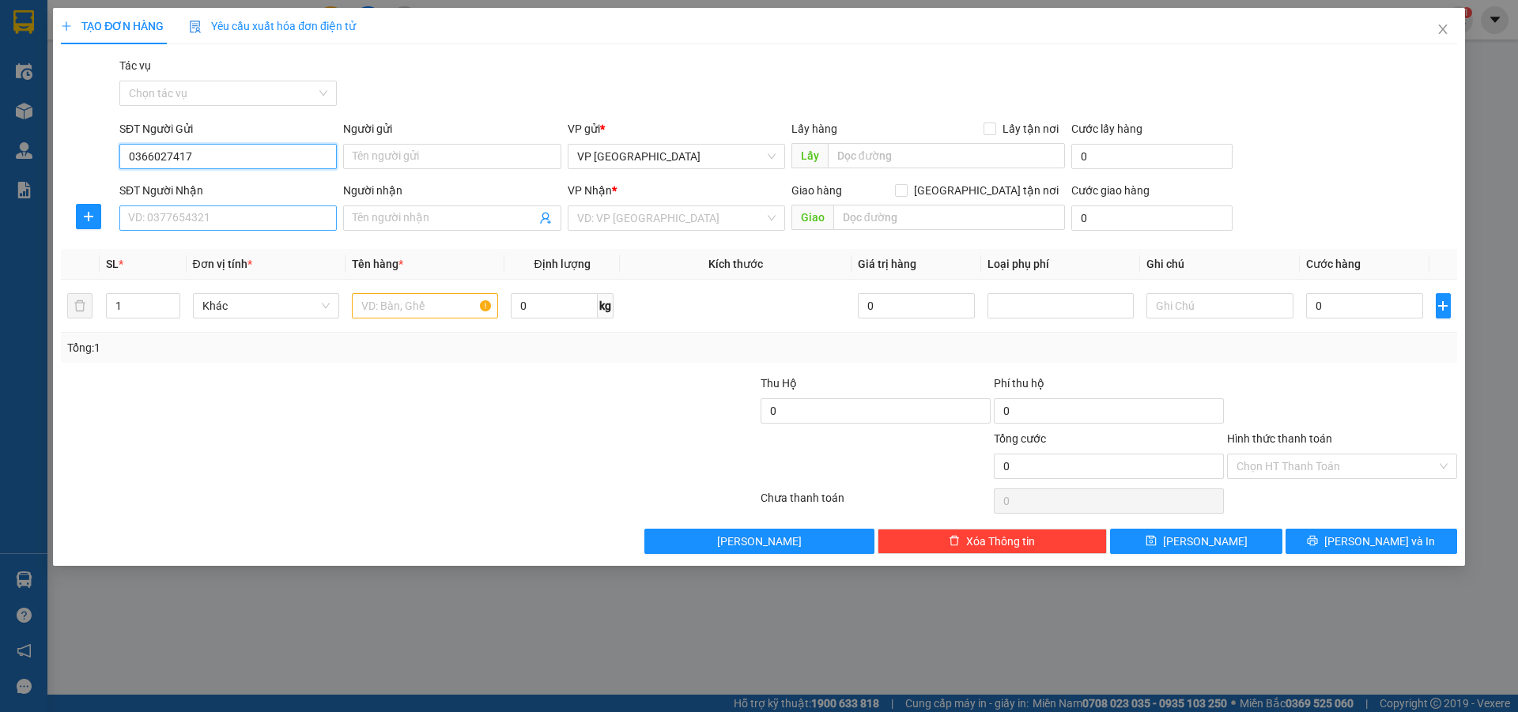
type input "0366027417"
click at [177, 211] on input "SĐT Người Nhận" at bounding box center [227, 218] width 217 height 25
click at [174, 252] on div "0978675307" at bounding box center [228, 249] width 198 height 17
type input "0978675307"
click at [372, 303] on input "text" at bounding box center [425, 305] width 146 height 25
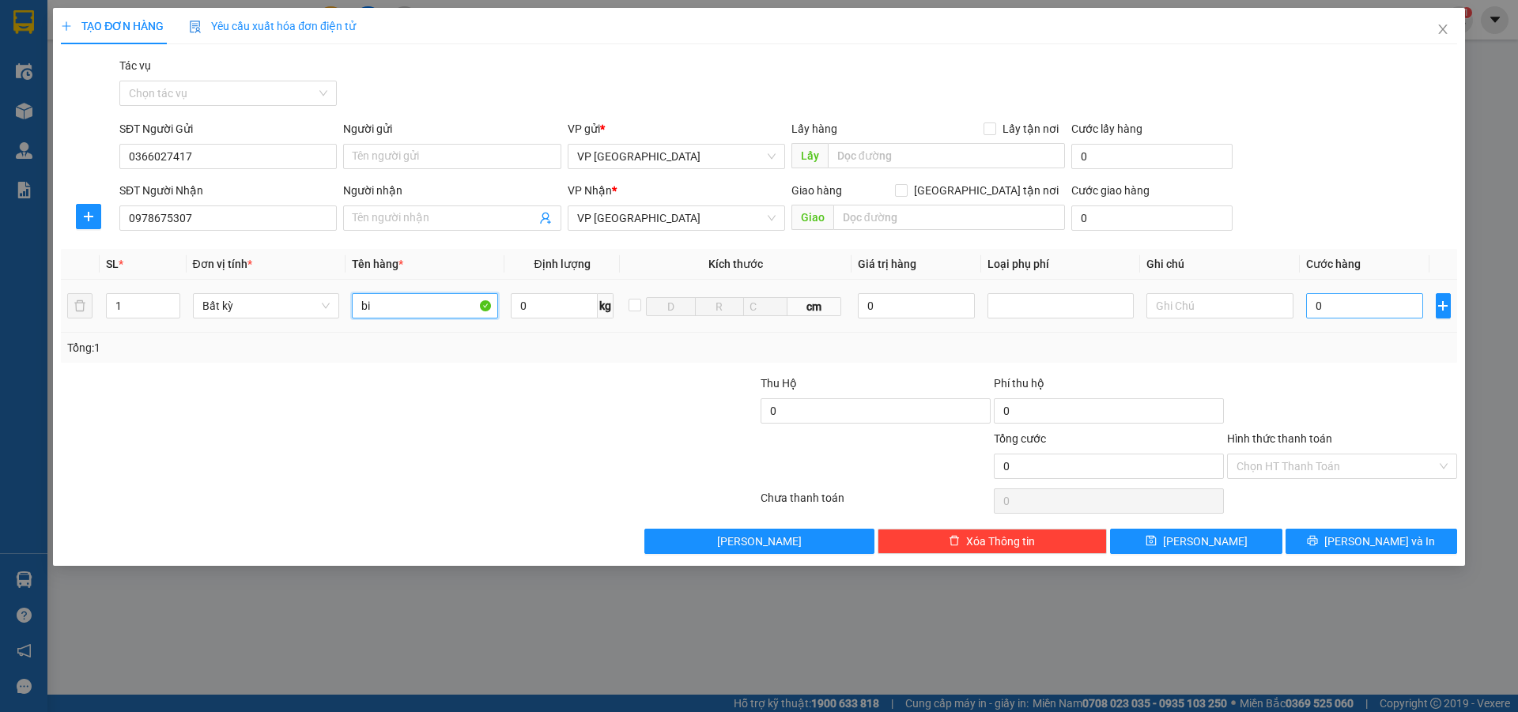
type input "bi"
click at [1331, 311] on input "0" at bounding box center [1365, 305] width 118 height 25
type input "5"
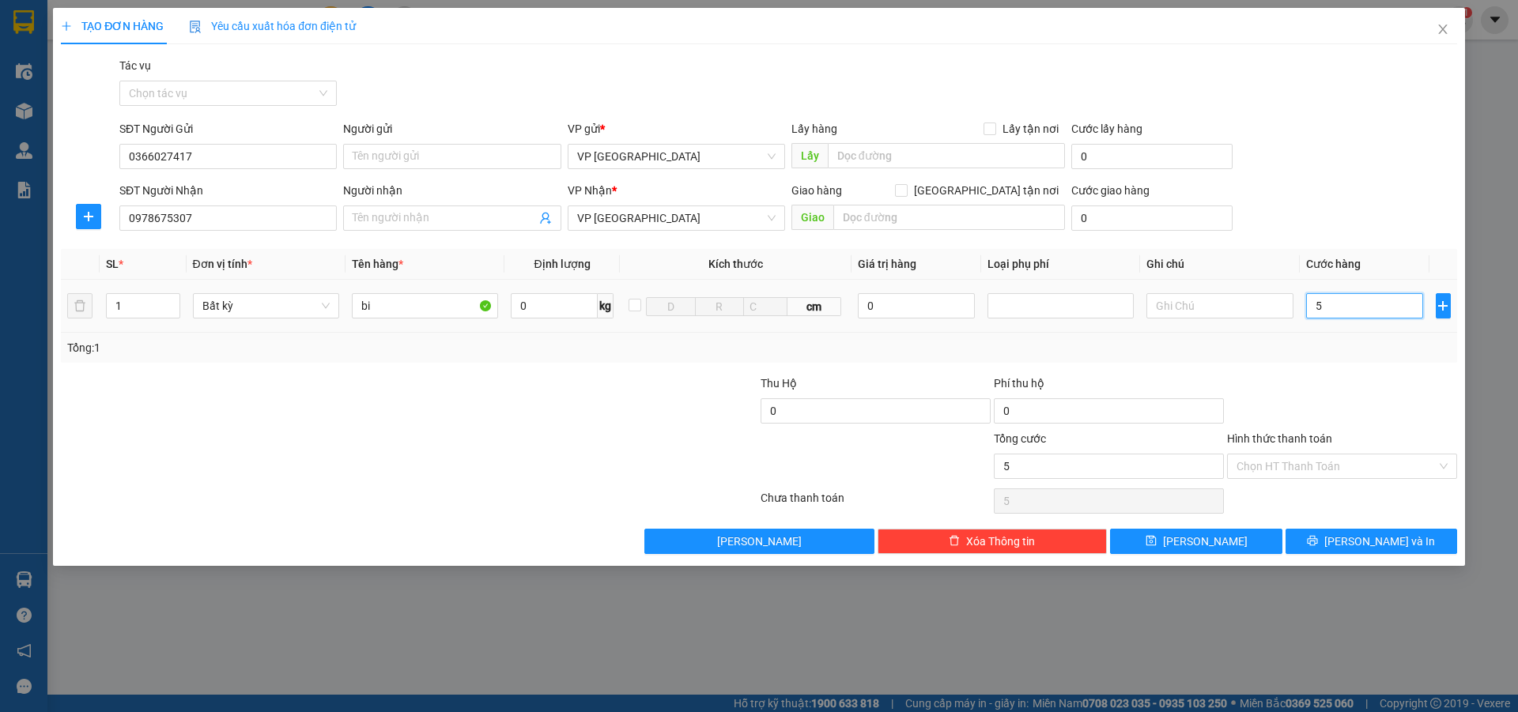
type input "50"
type input "500"
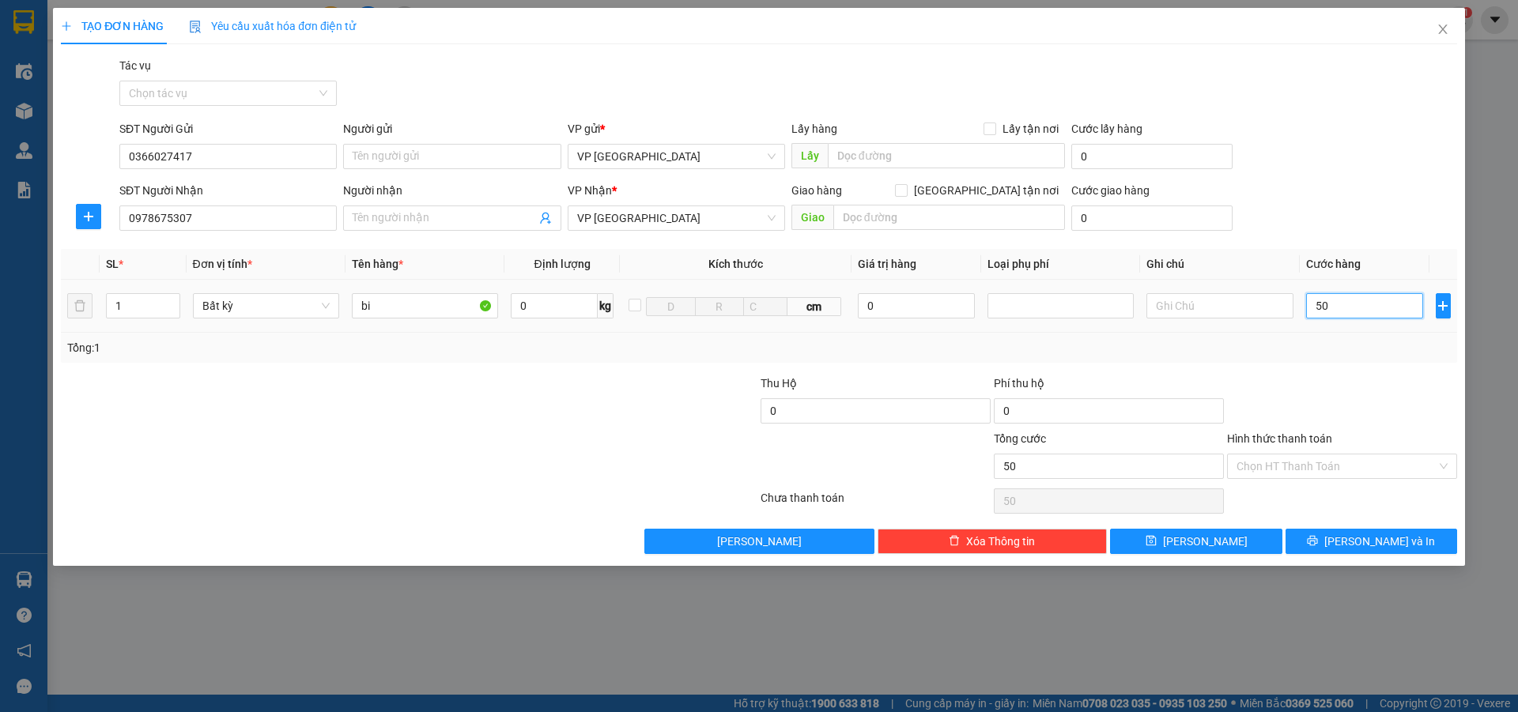
type input "500"
type input "5.000"
type input "50.000"
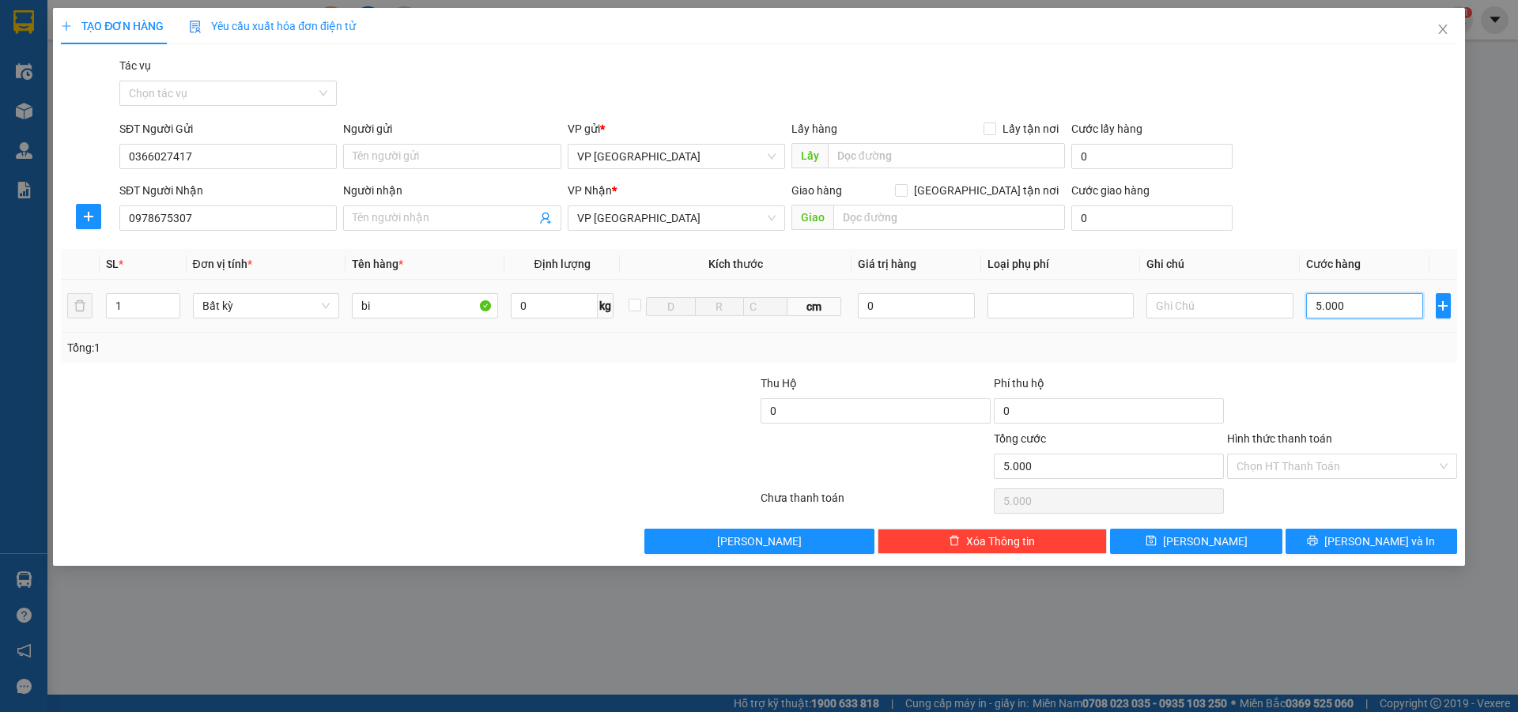
type input "50.000"
click at [1274, 462] on input "Hình thức thanh toán" at bounding box center [1336, 467] width 200 height 24
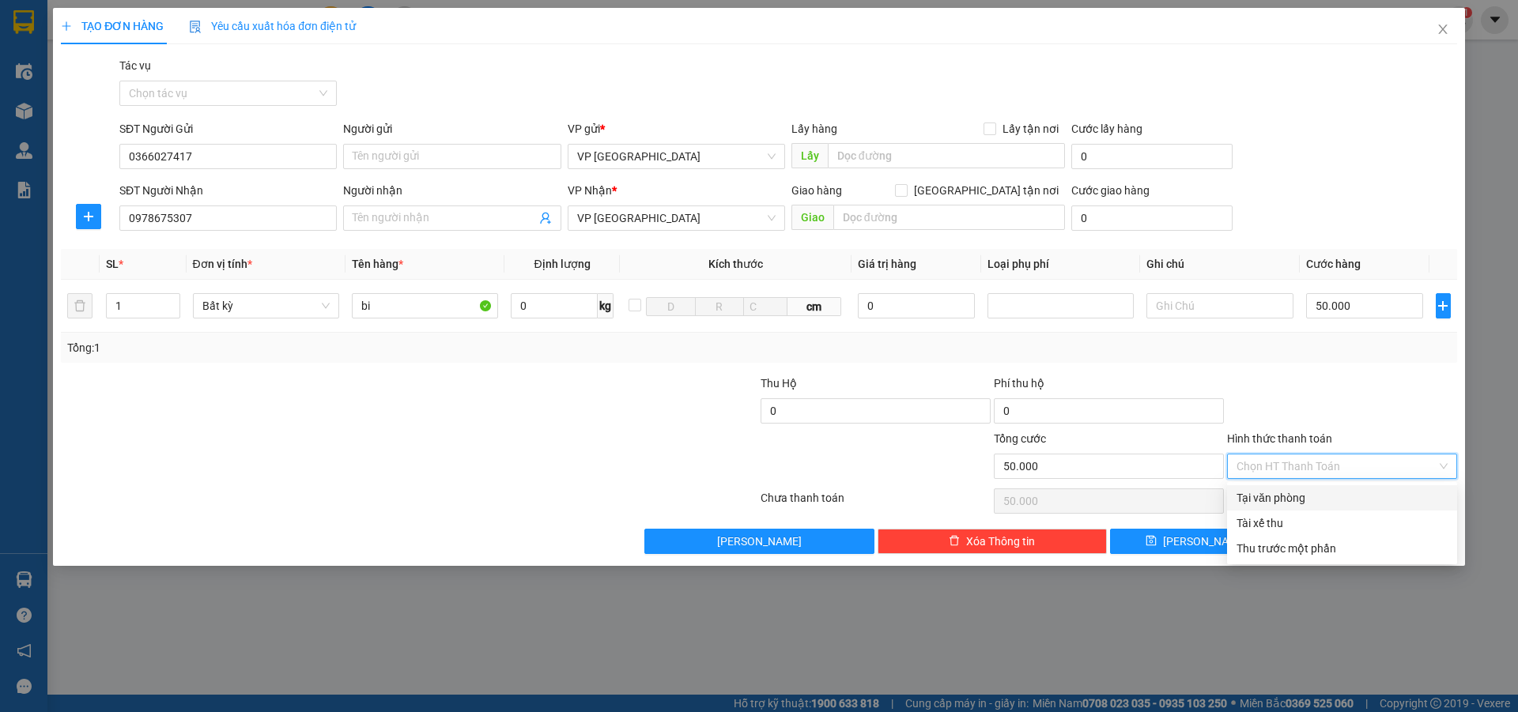
click at [1293, 495] on div "Tại văn phòng" at bounding box center [1341, 497] width 211 height 17
type input "0"
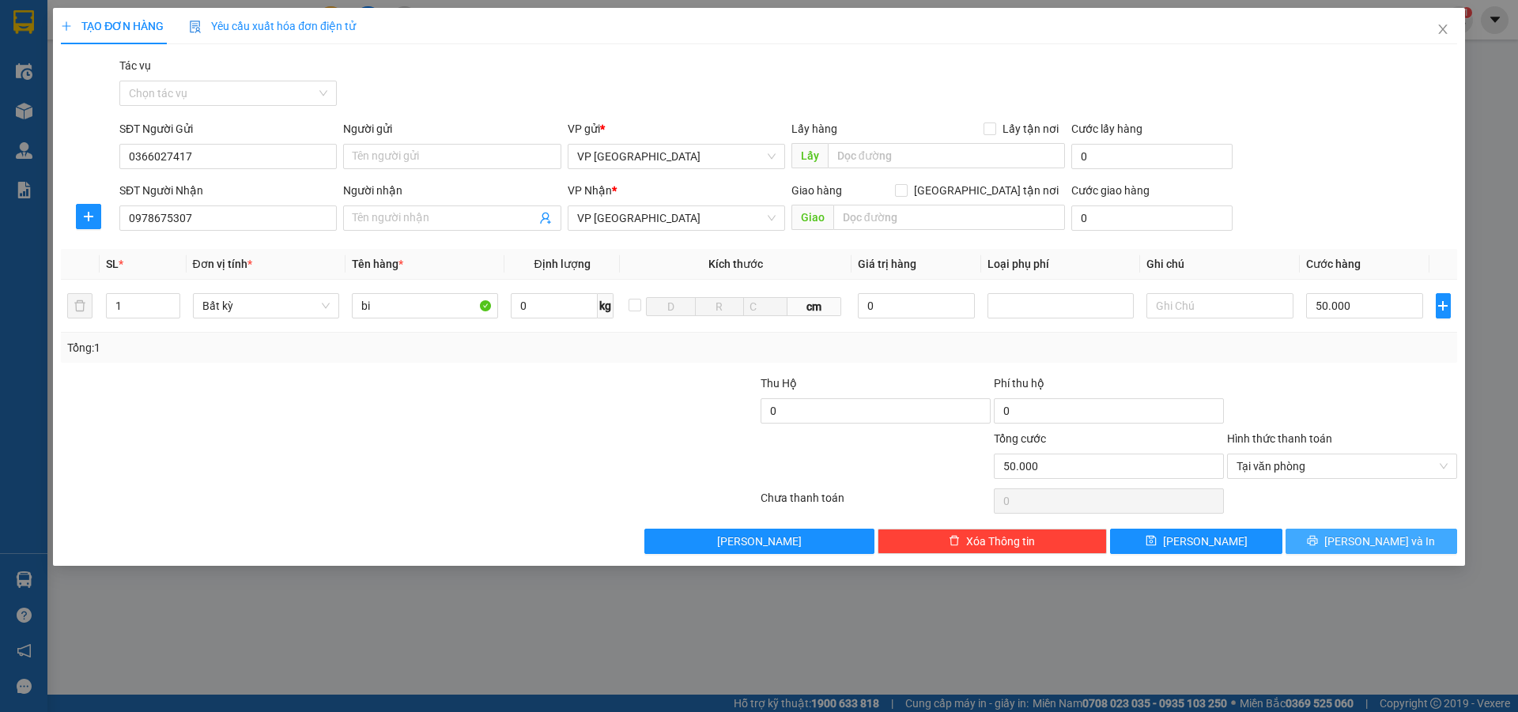
click at [1318, 547] on span "printer" at bounding box center [1312, 541] width 11 height 13
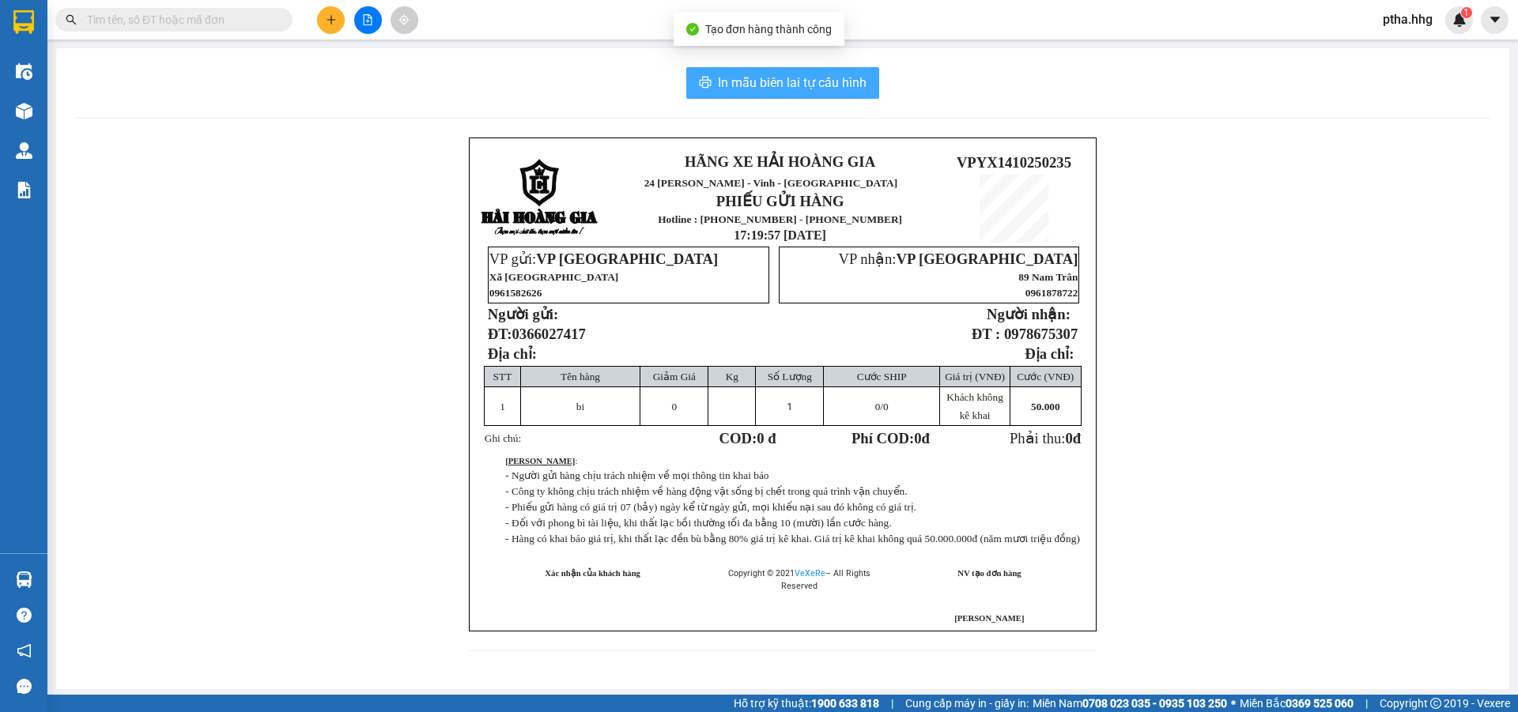
click at [812, 81] on span "In mẫu biên lai tự cấu hình" at bounding box center [792, 83] width 149 height 20
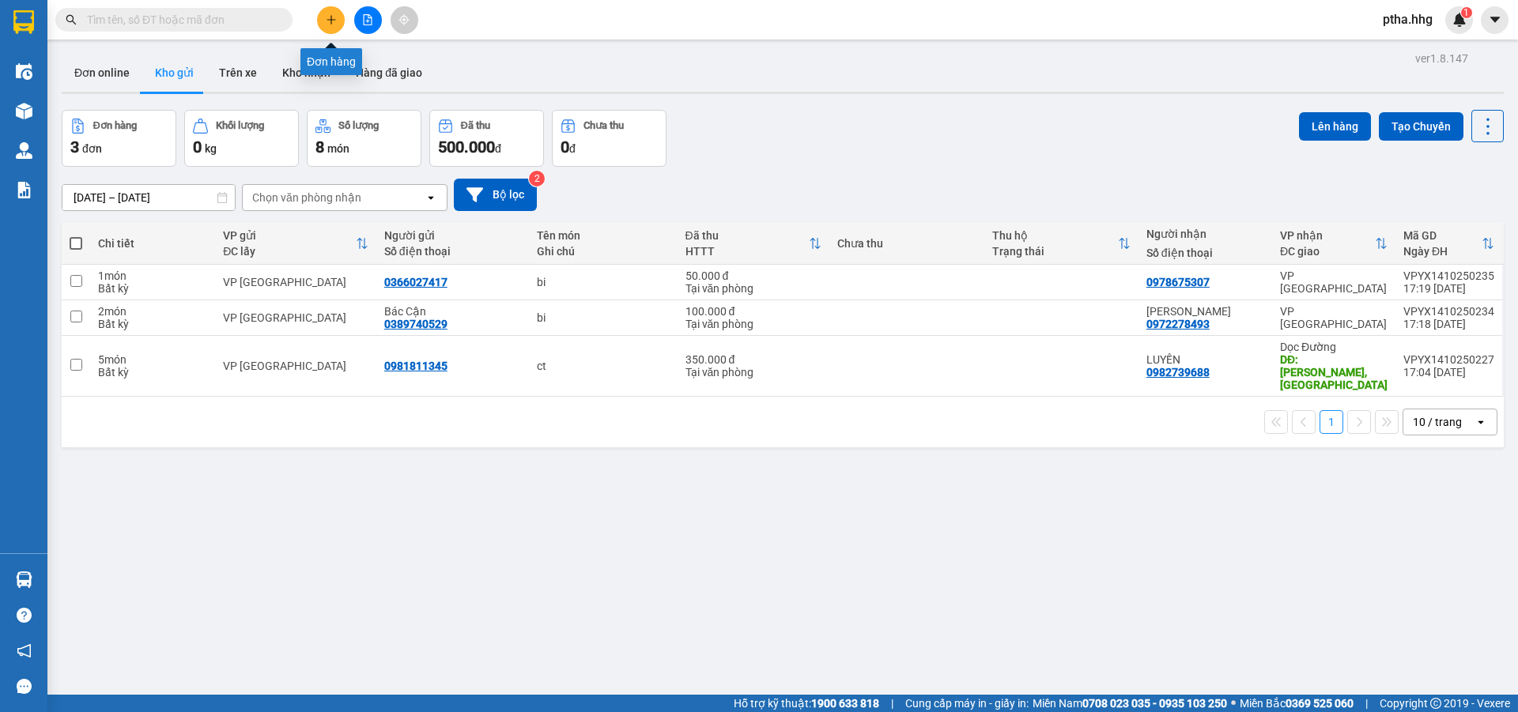
click at [334, 24] on icon "plus" at bounding box center [331, 19] width 11 height 11
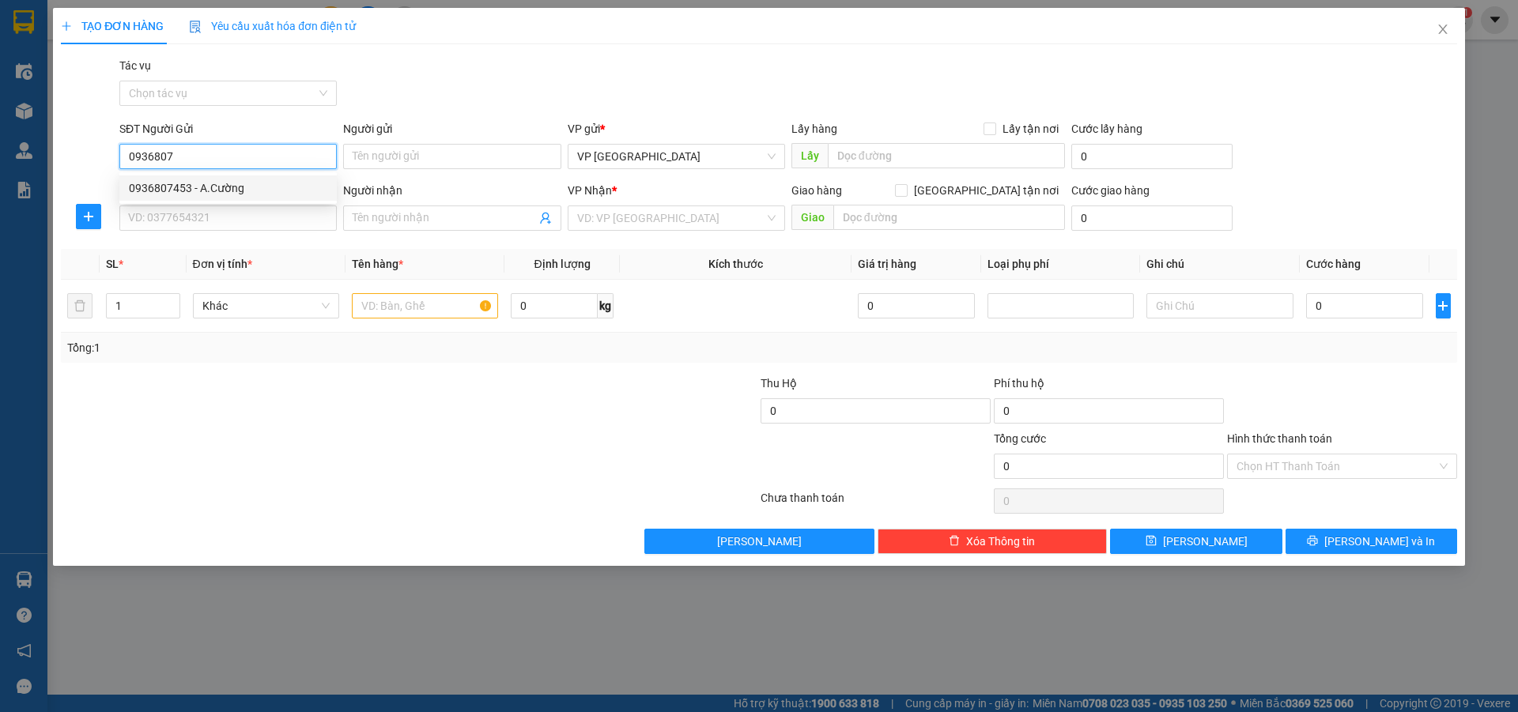
click at [160, 179] on div "0936807453 - A.Cường" at bounding box center [227, 188] width 217 height 25
type input "0936807453"
type input "A.Cường"
type input "0936807453"
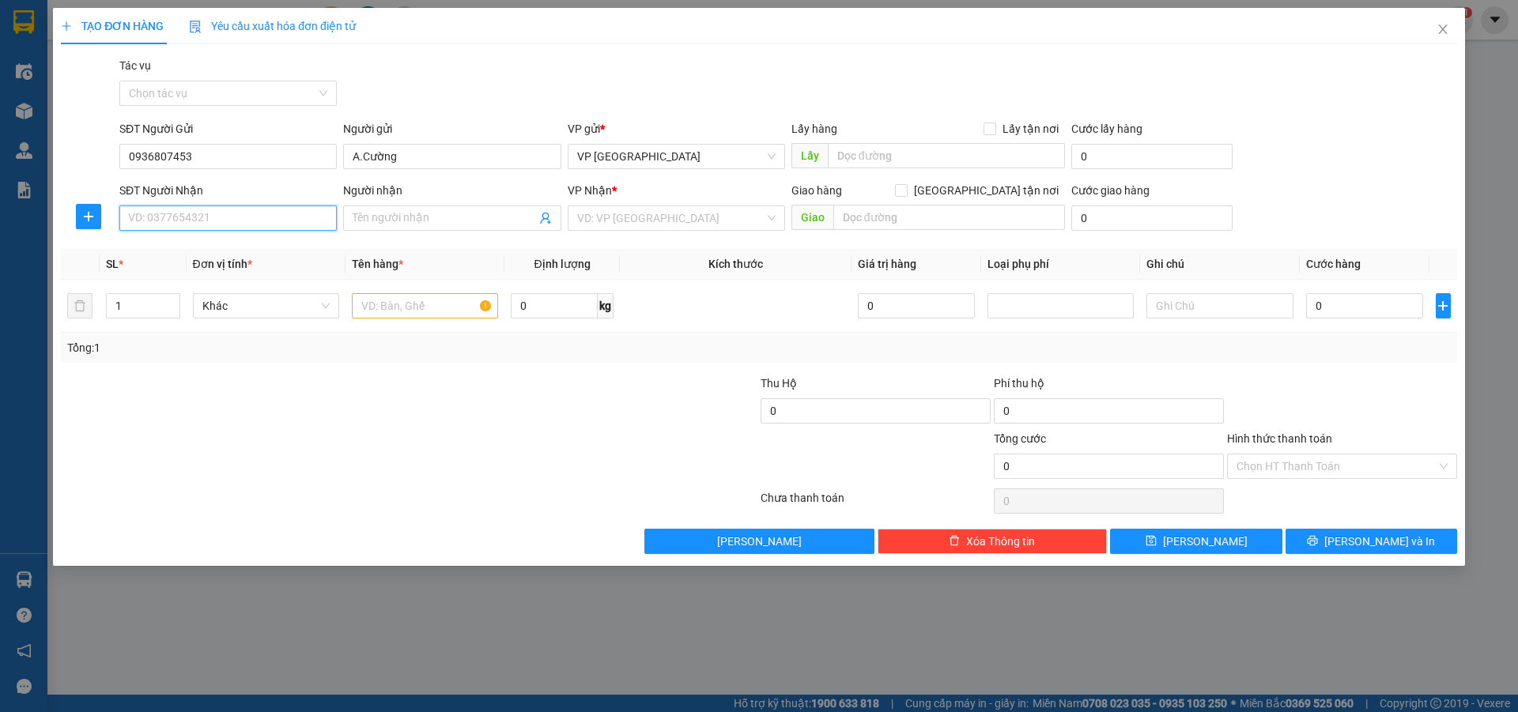
click at [183, 215] on input "SĐT Người Nhận" at bounding box center [227, 218] width 217 height 25
click at [172, 272] on div "0344258854 - tiên" at bounding box center [228, 274] width 198 height 17
type input "0344258854"
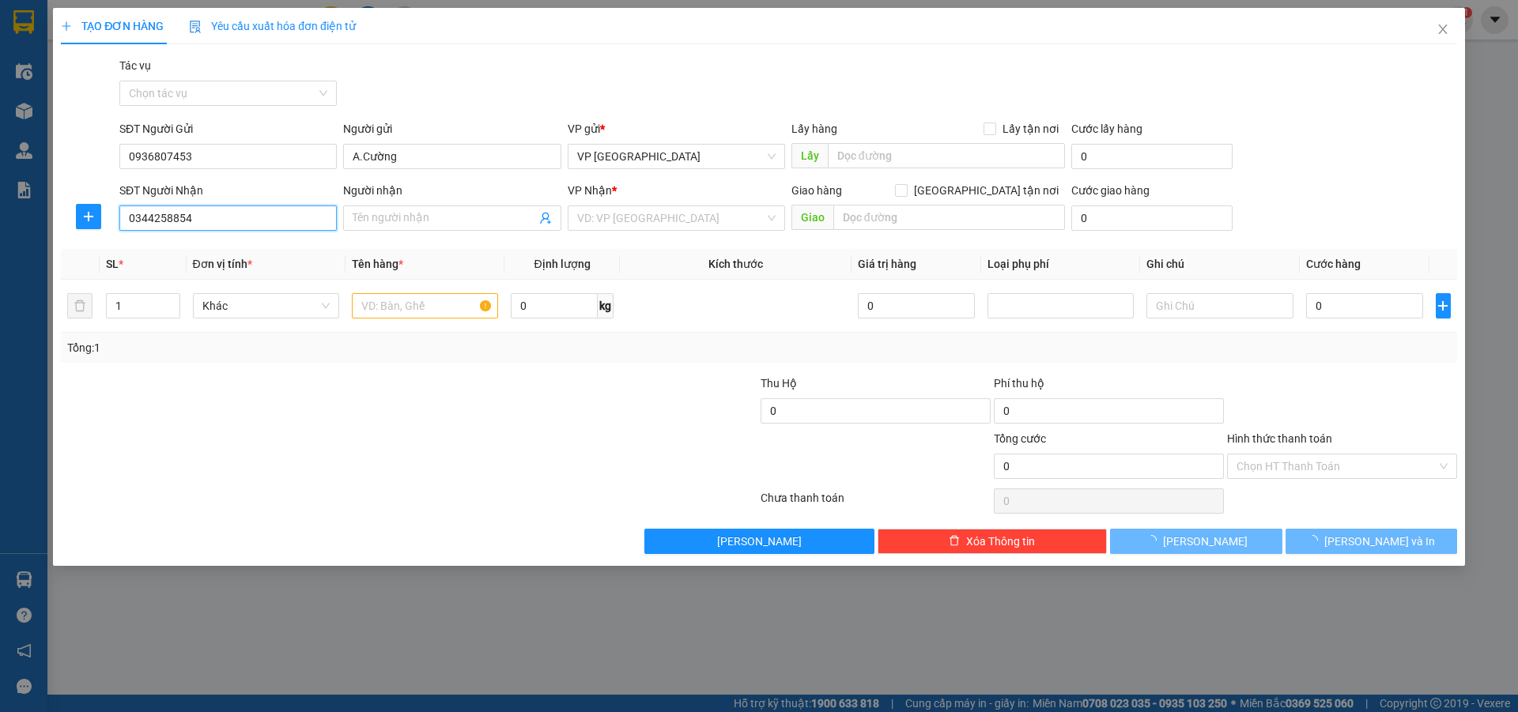
type input "tiên"
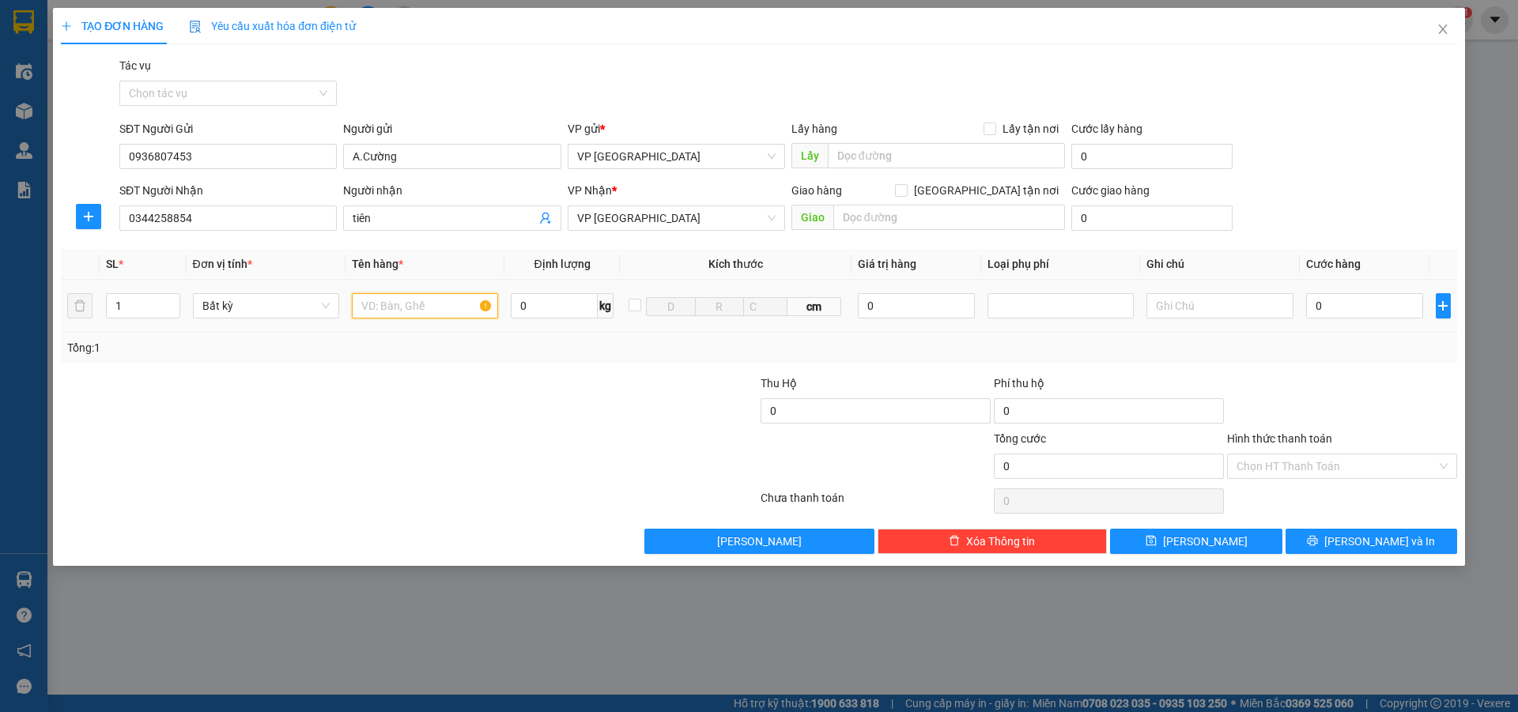
click at [360, 304] on input "text" at bounding box center [425, 305] width 146 height 25
type input "ho so"
click at [1335, 297] on input "0" at bounding box center [1365, 305] width 118 height 25
type input "5"
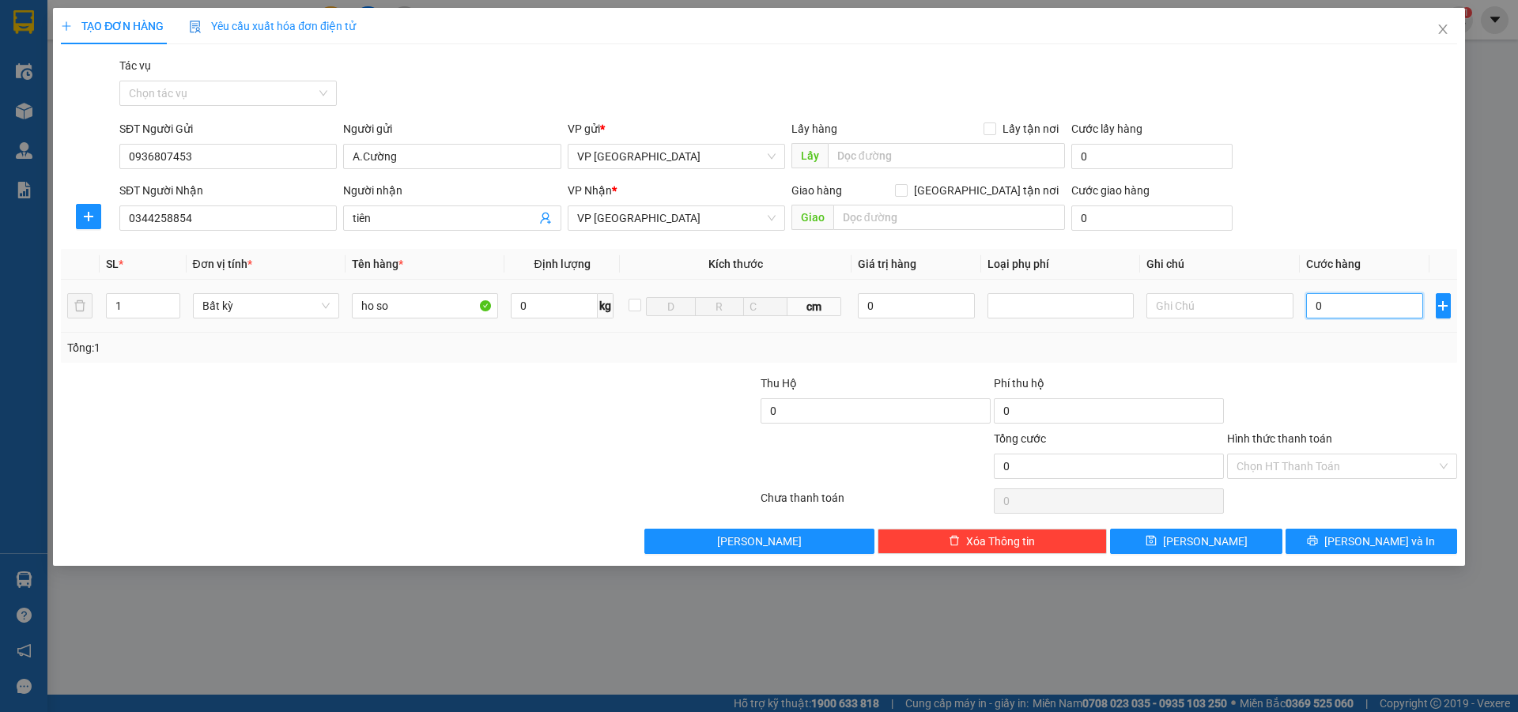
type input "5"
type input "50"
type input "500"
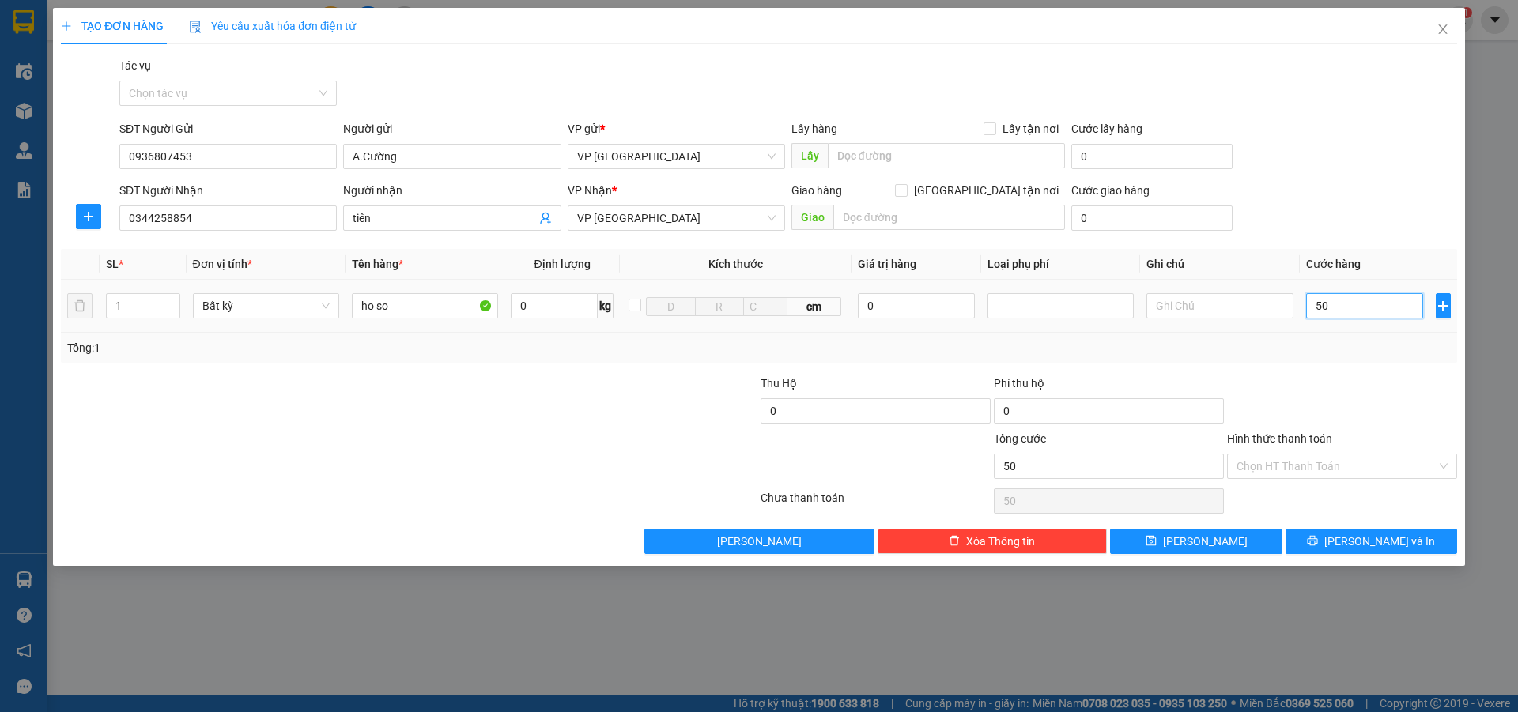
type input "500"
type input "5.000"
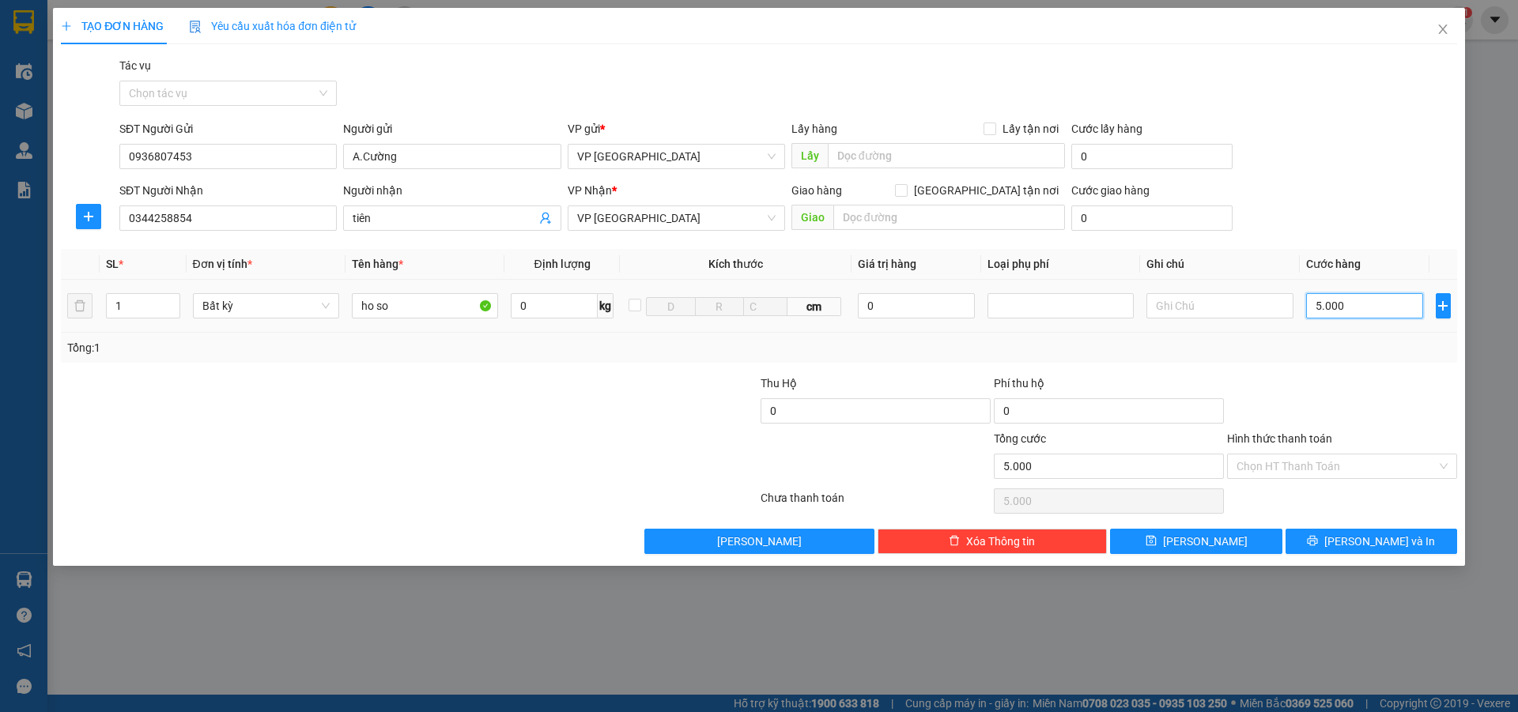
type input "50.000"
click at [1318, 540] on icon "printer" at bounding box center [1313, 541] width 10 height 10
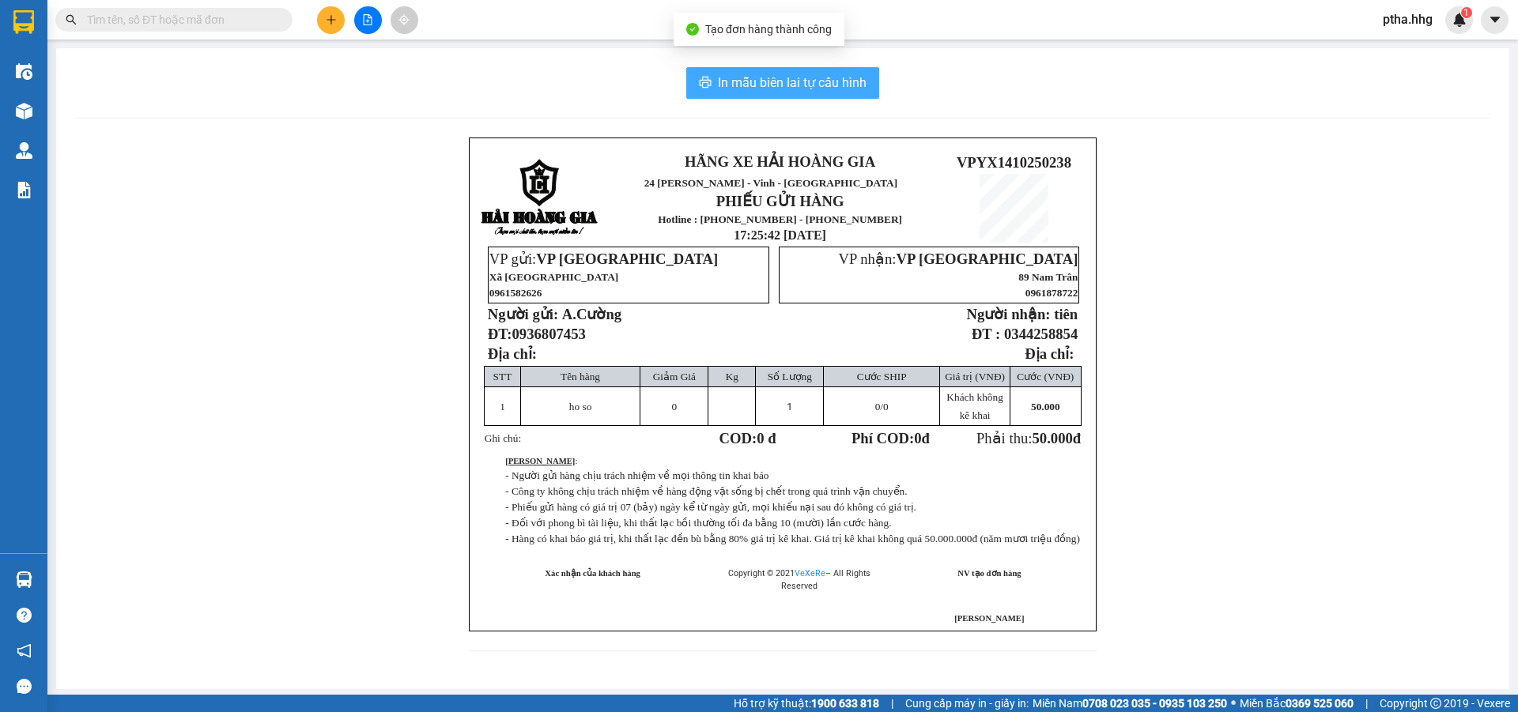
click at [825, 84] on span "In mẫu biên lai tự cấu hình" at bounding box center [792, 83] width 149 height 20
